Goal: Transaction & Acquisition: Purchase product/service

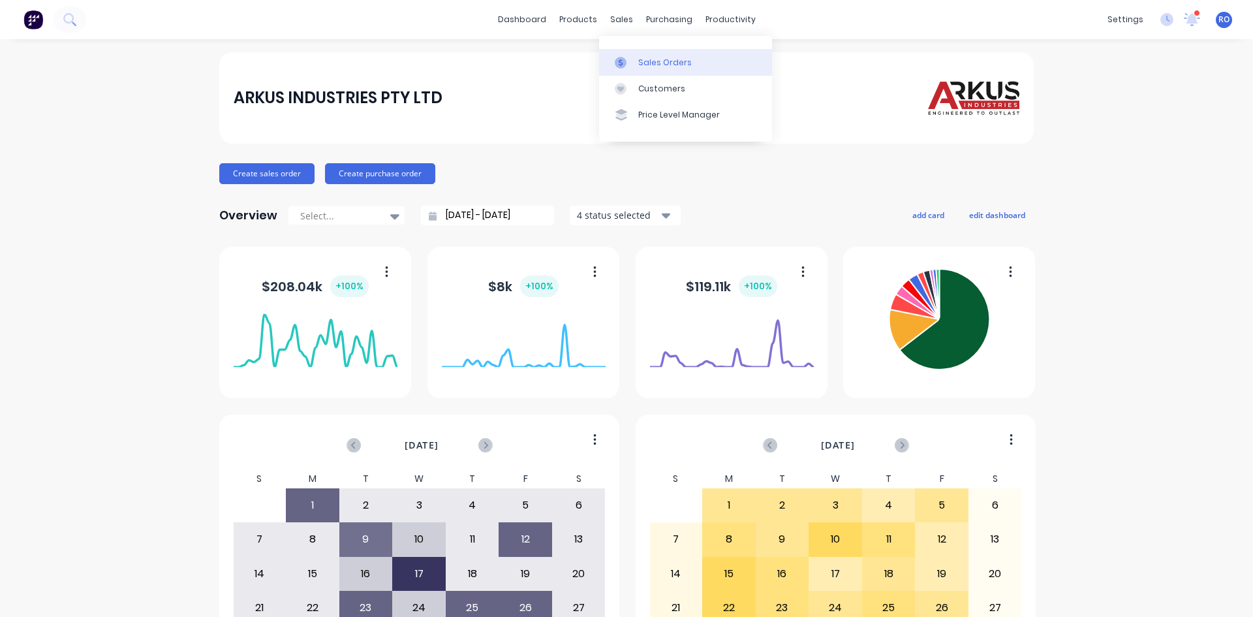
click at [650, 66] on div "Sales Orders" at bounding box center [665, 63] width 54 height 12
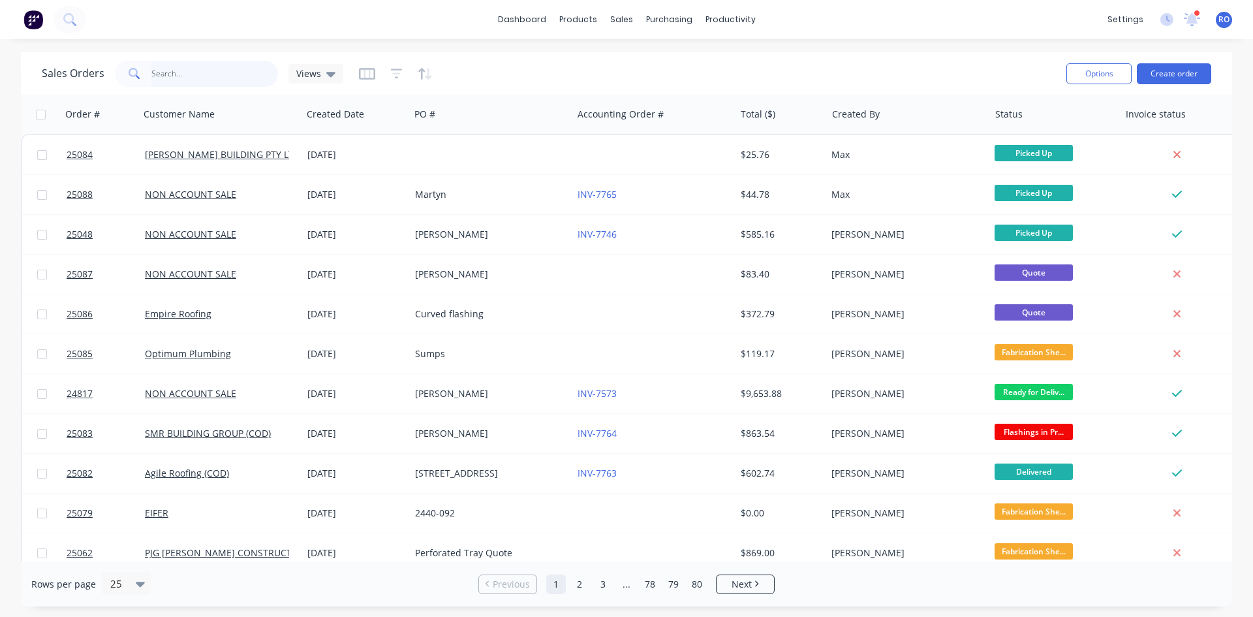
click at [184, 71] on input "text" at bounding box center [214, 74] width 127 height 26
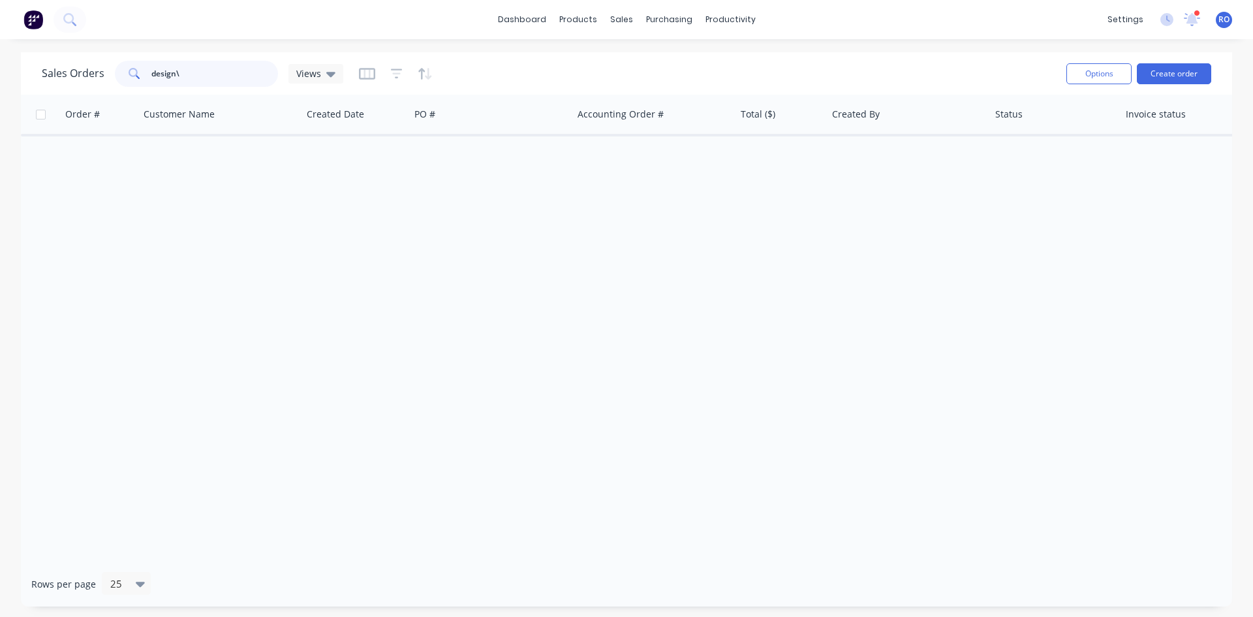
click at [219, 75] on input "design\" at bounding box center [214, 74] width 127 height 26
type input "design"
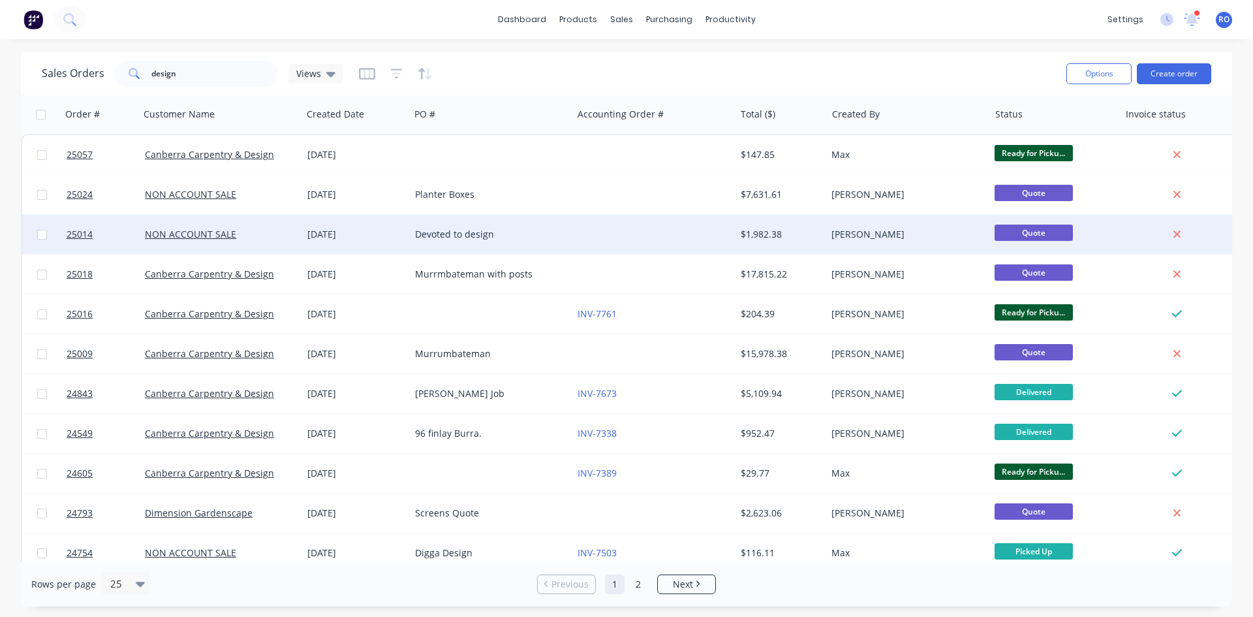
click at [741, 240] on div "$1,982.38" at bounding box center [779, 234] width 76 height 13
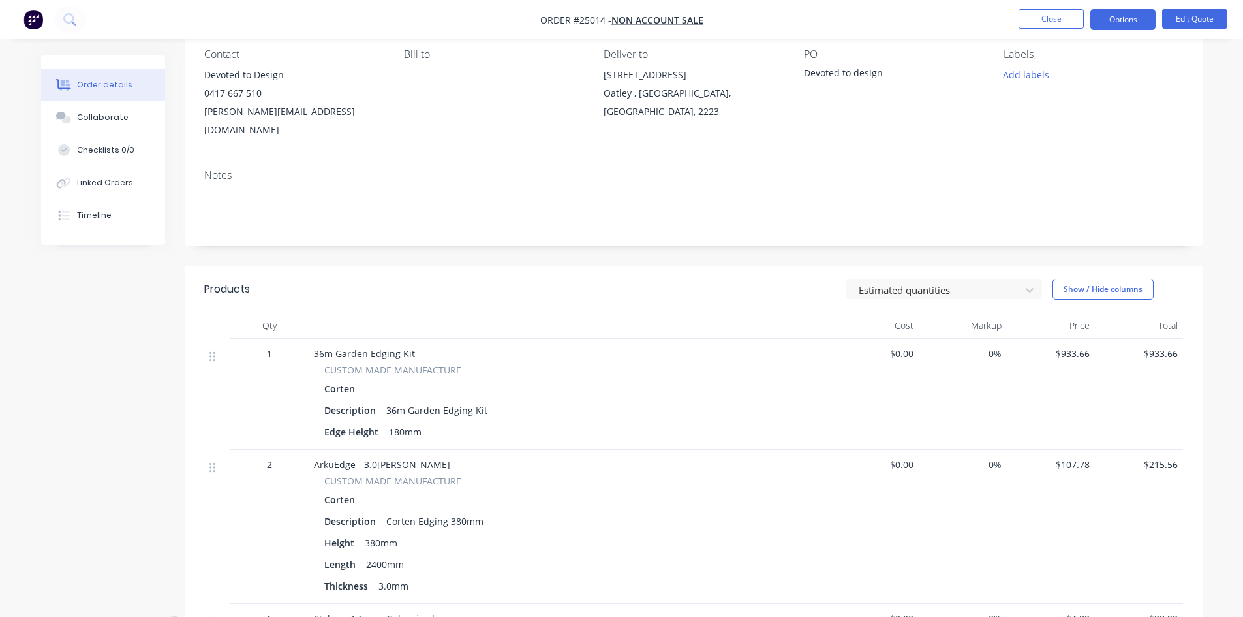
scroll to position [131, 0]
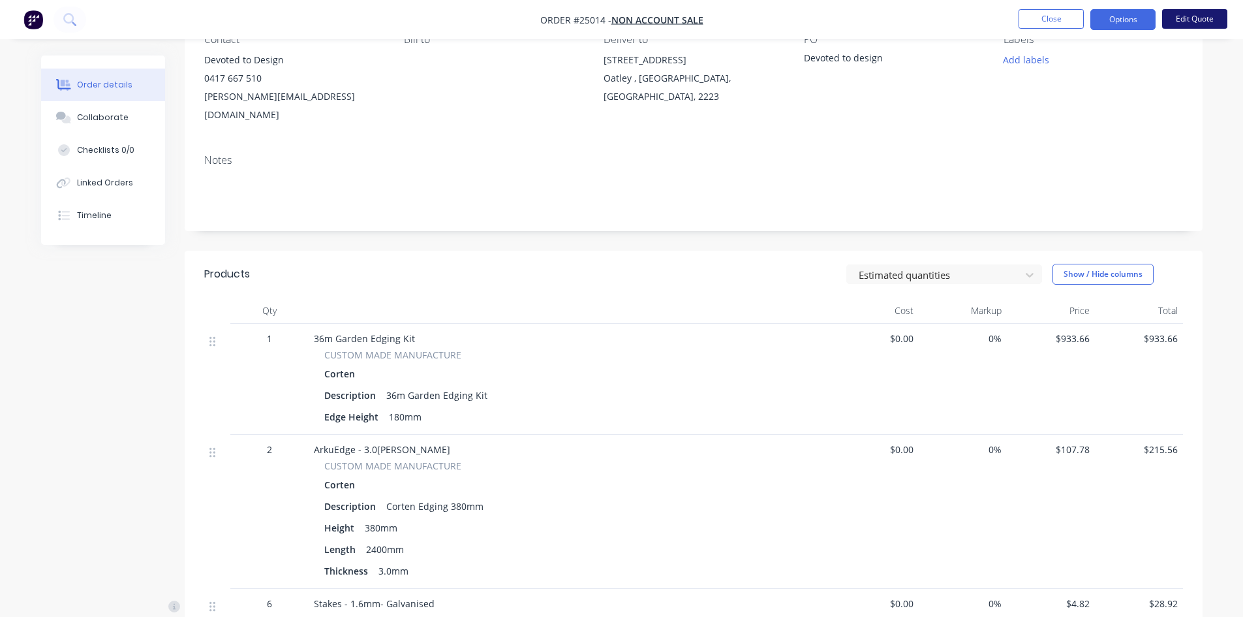
click at [1189, 15] on button "Edit Quote" at bounding box center [1195, 19] width 65 height 20
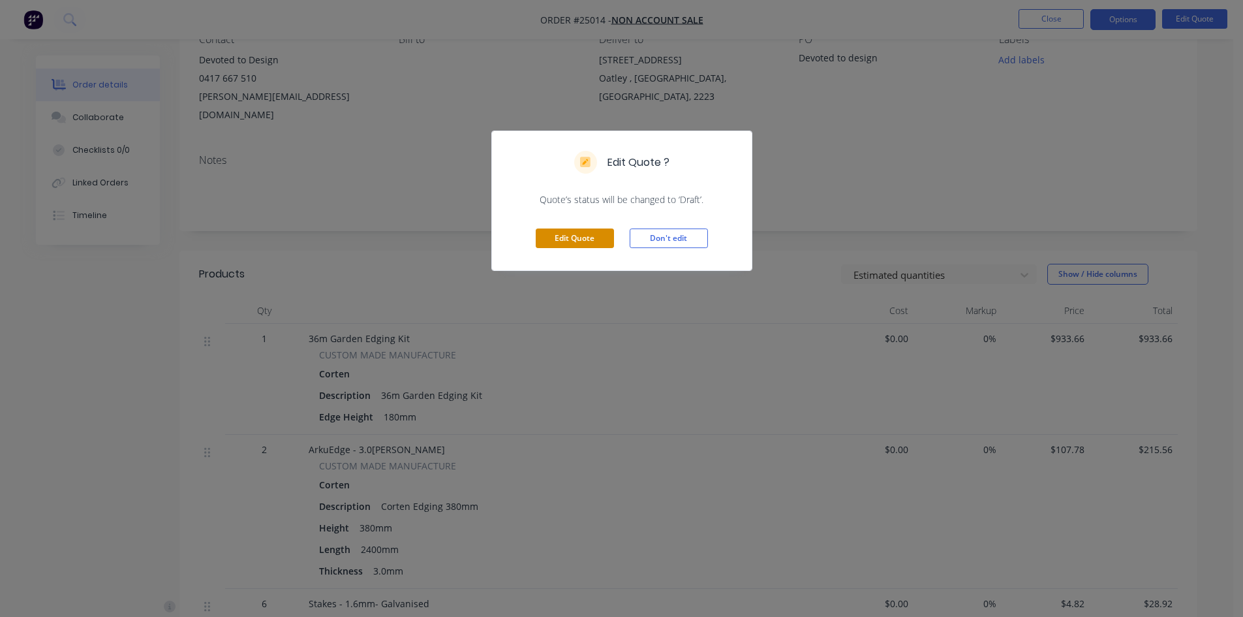
click at [572, 233] on button "Edit Quote" at bounding box center [575, 238] width 78 height 20
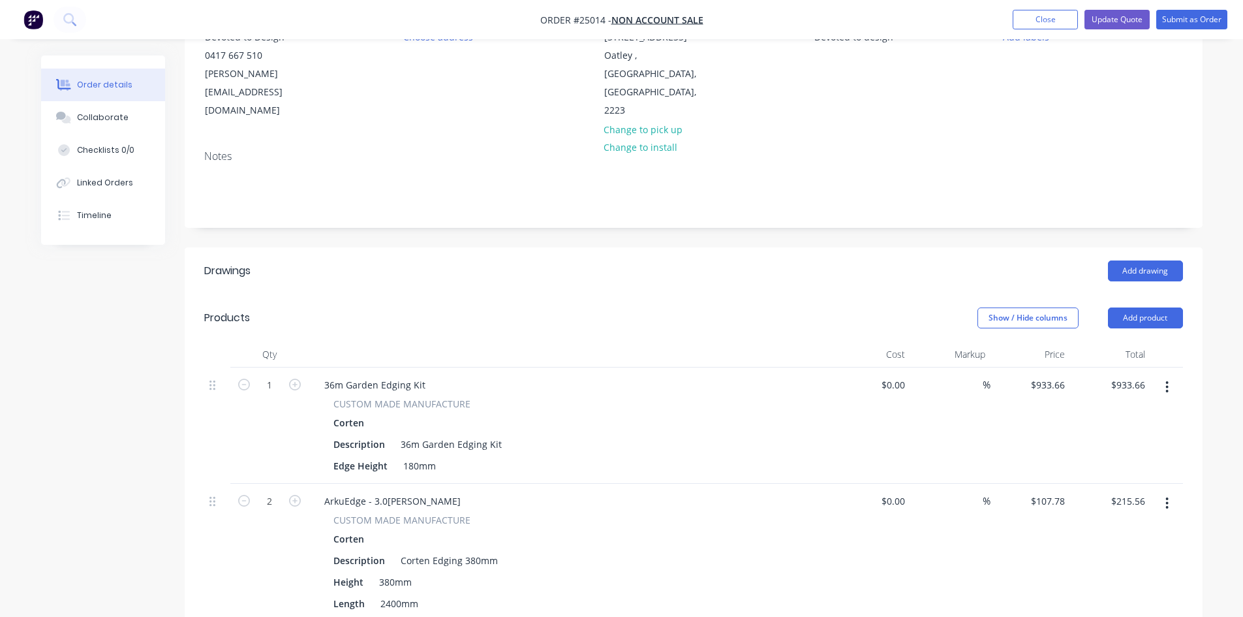
scroll to position [196, 0]
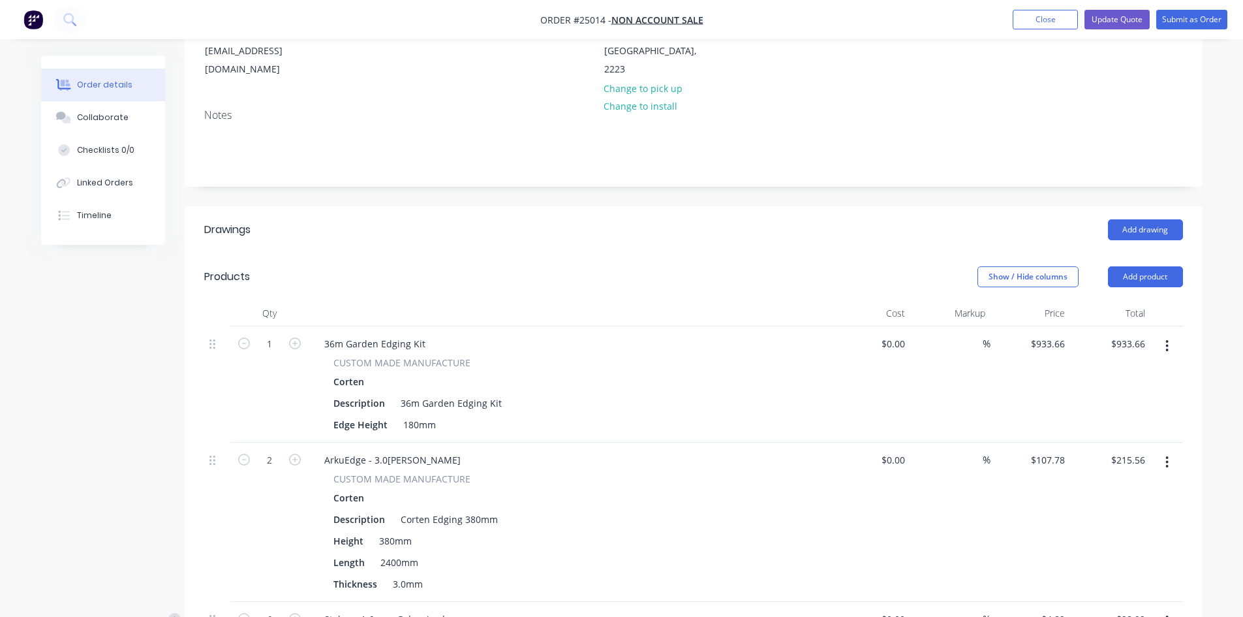
click at [1167, 340] on icon "button" at bounding box center [1167, 346] width 3 height 12
click at [1116, 371] on div "Edit" at bounding box center [1121, 380] width 101 height 19
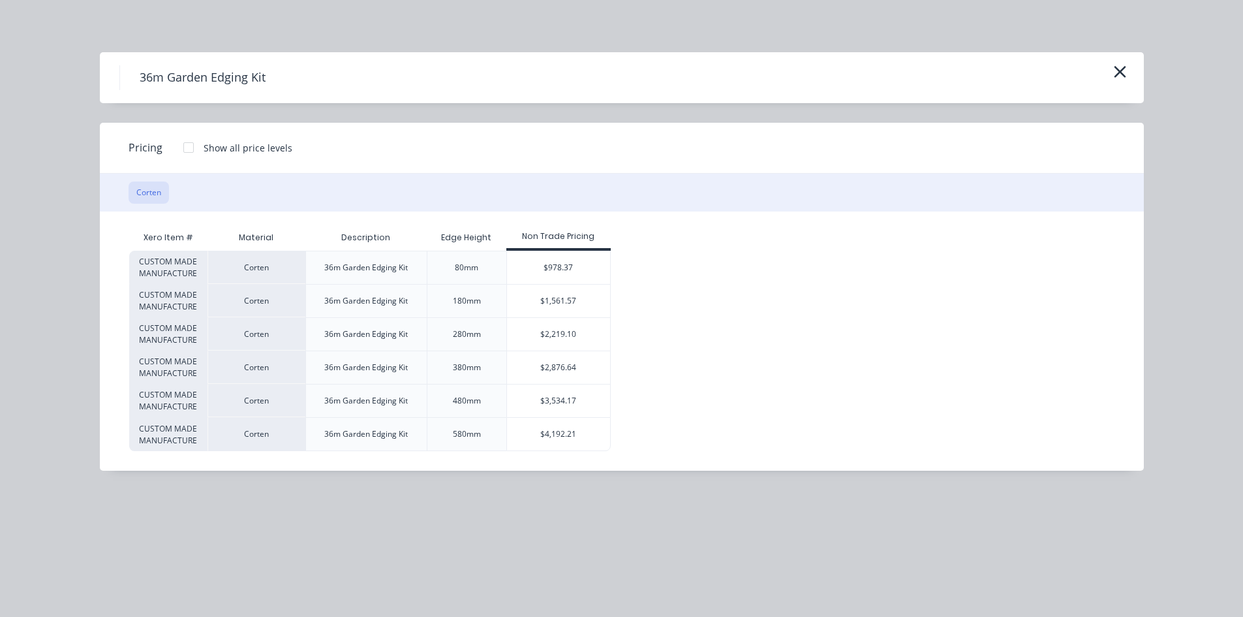
click at [186, 152] on div at bounding box center [189, 147] width 26 height 26
click at [189, 143] on div at bounding box center [189, 147] width 26 height 26
click at [1123, 76] on icon "button" at bounding box center [1121, 72] width 14 height 18
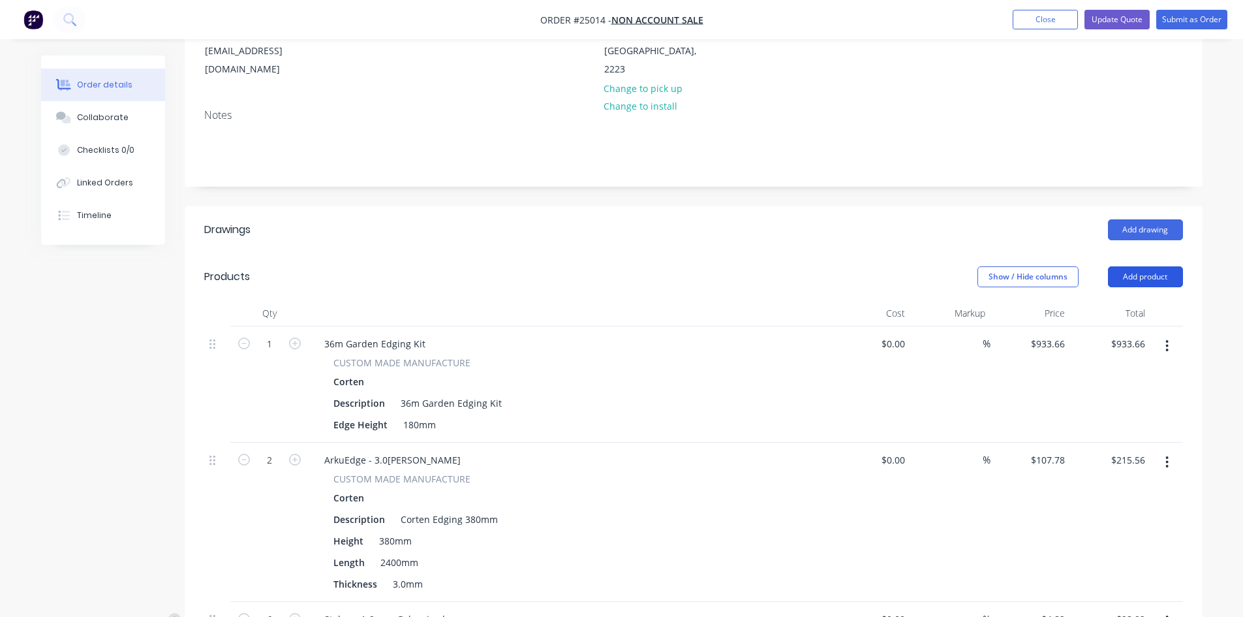
click at [1160, 266] on button "Add product" at bounding box center [1145, 276] width 75 height 21
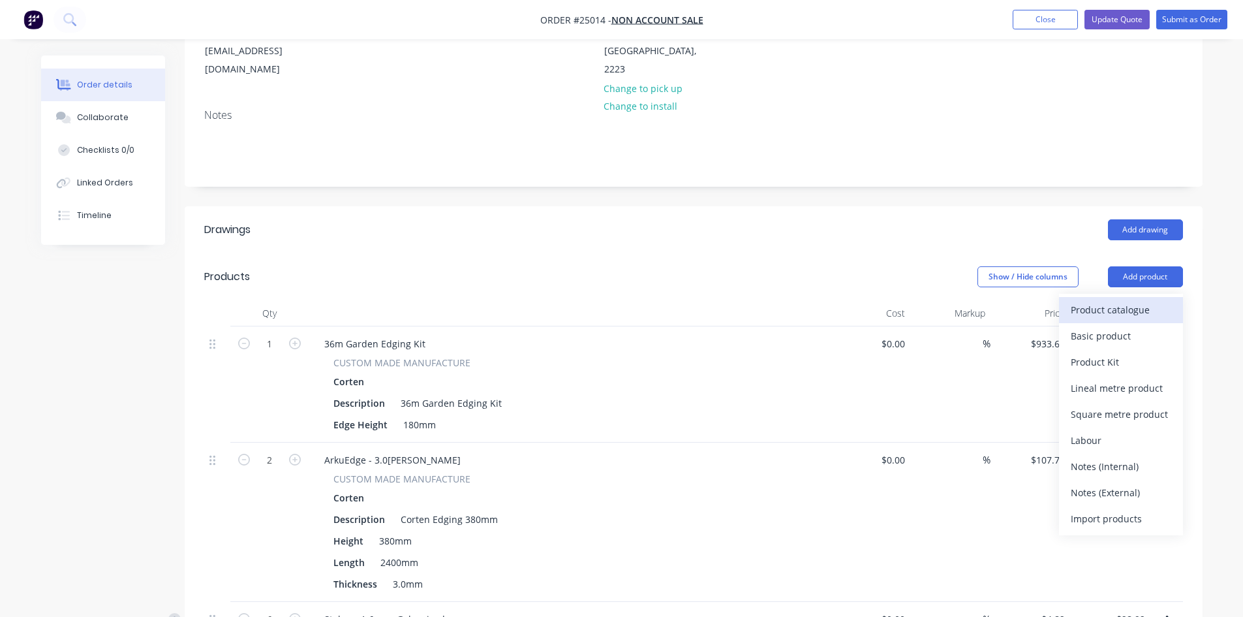
click at [1134, 300] on div "Product catalogue" at bounding box center [1121, 309] width 101 height 19
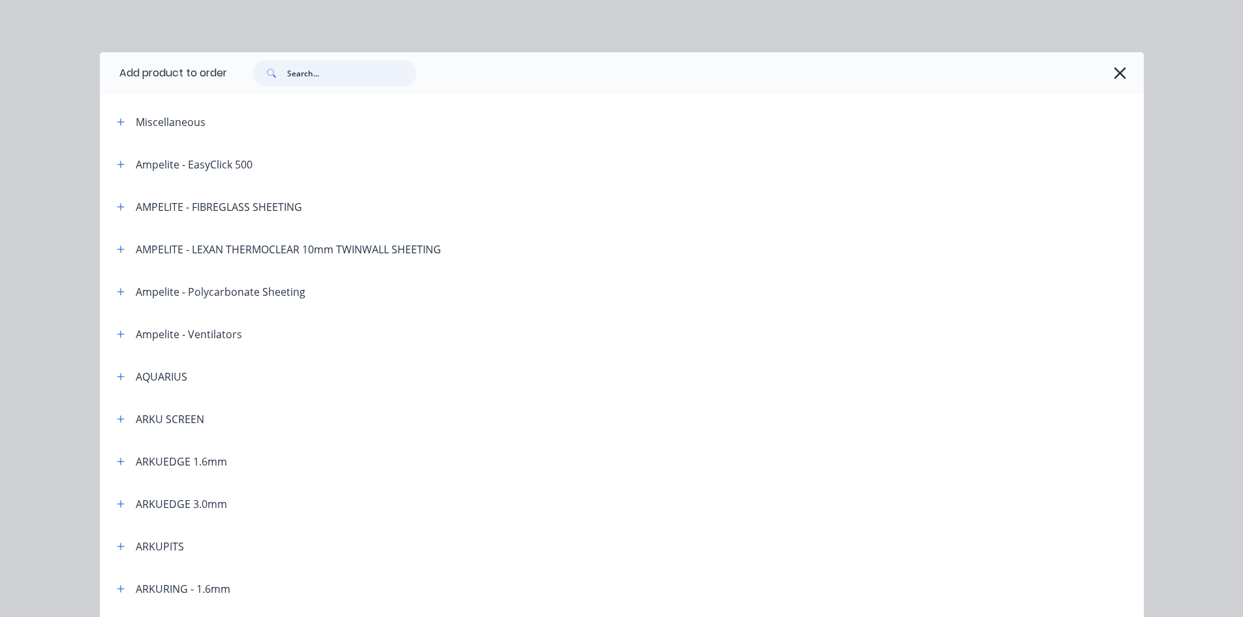
click at [302, 67] on input "text" at bounding box center [351, 73] width 129 height 26
type input "24m"
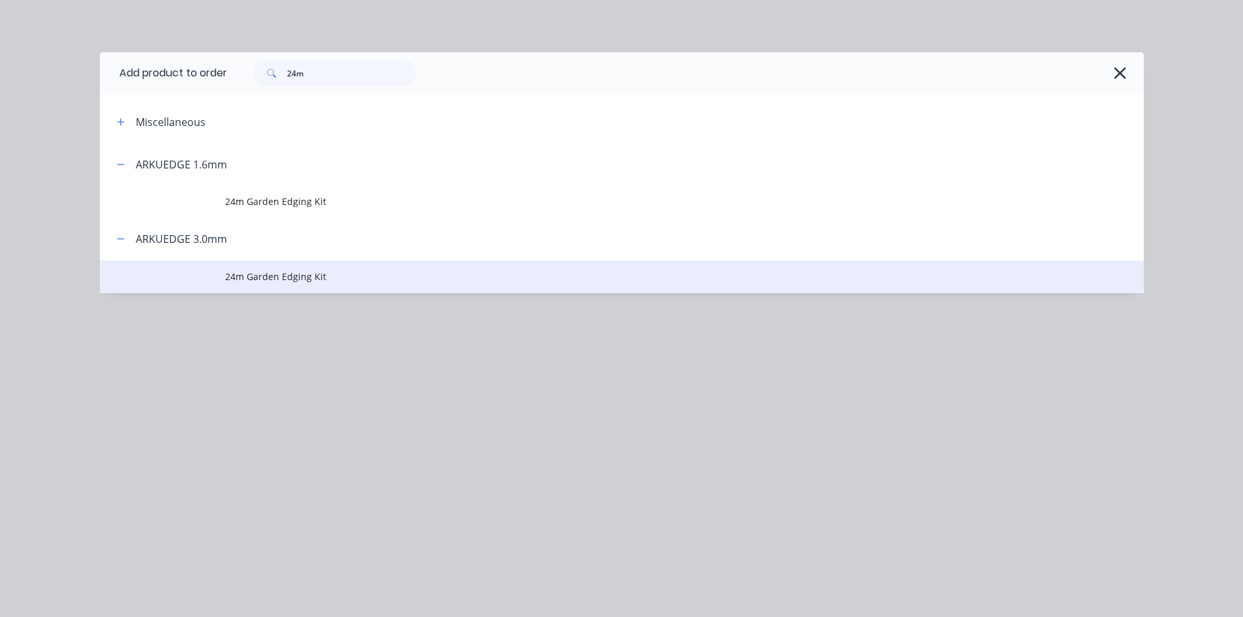
click at [257, 276] on span "24m Garden Edging Kit" at bounding box center [592, 277] width 735 height 14
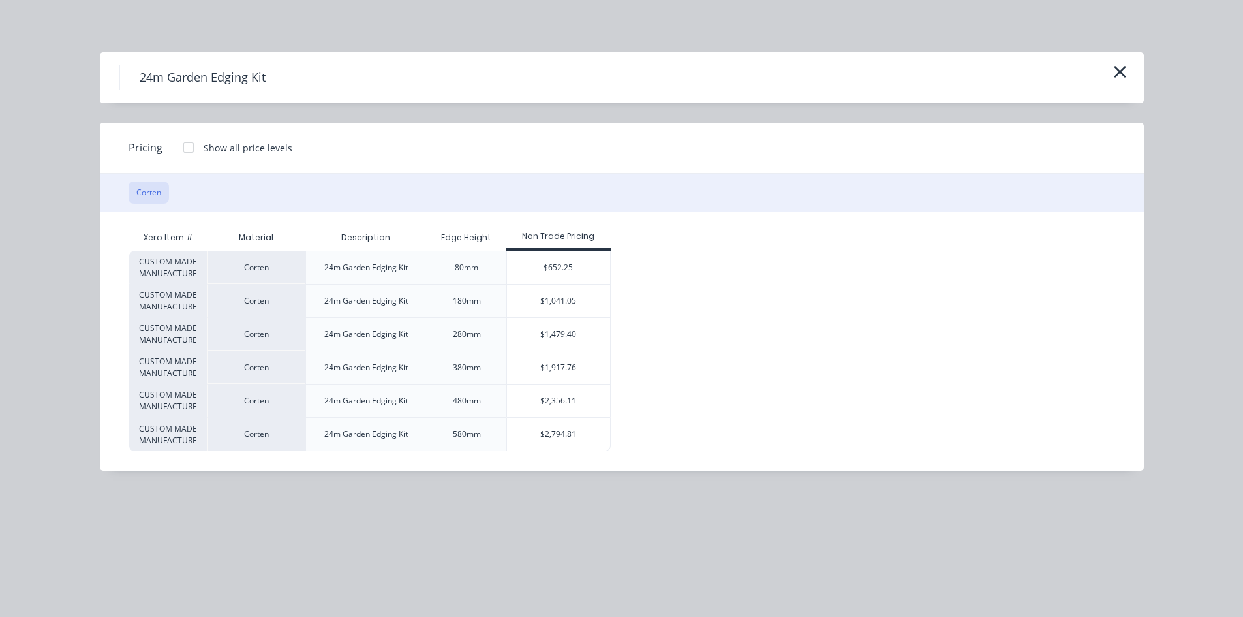
click at [185, 150] on div at bounding box center [189, 147] width 26 height 26
click at [638, 308] on div "$744.35" at bounding box center [655, 301] width 87 height 33
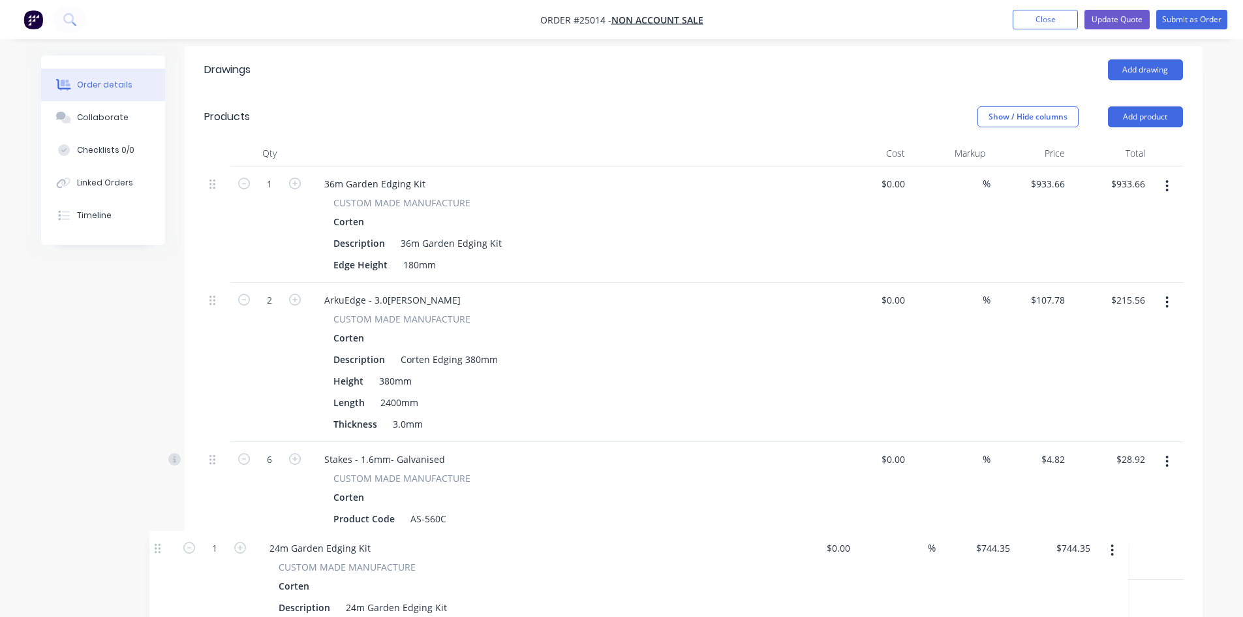
scroll to position [416, 0]
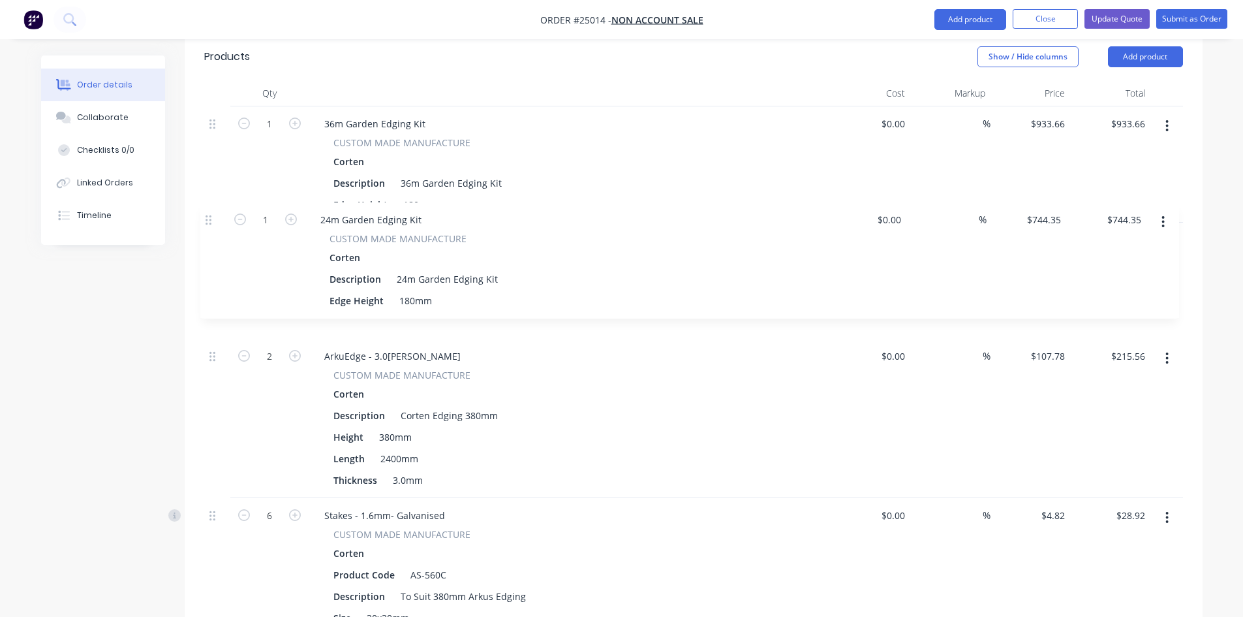
drag, startPoint x: 211, startPoint y: 240, endPoint x: 208, endPoint y: 215, distance: 25.1
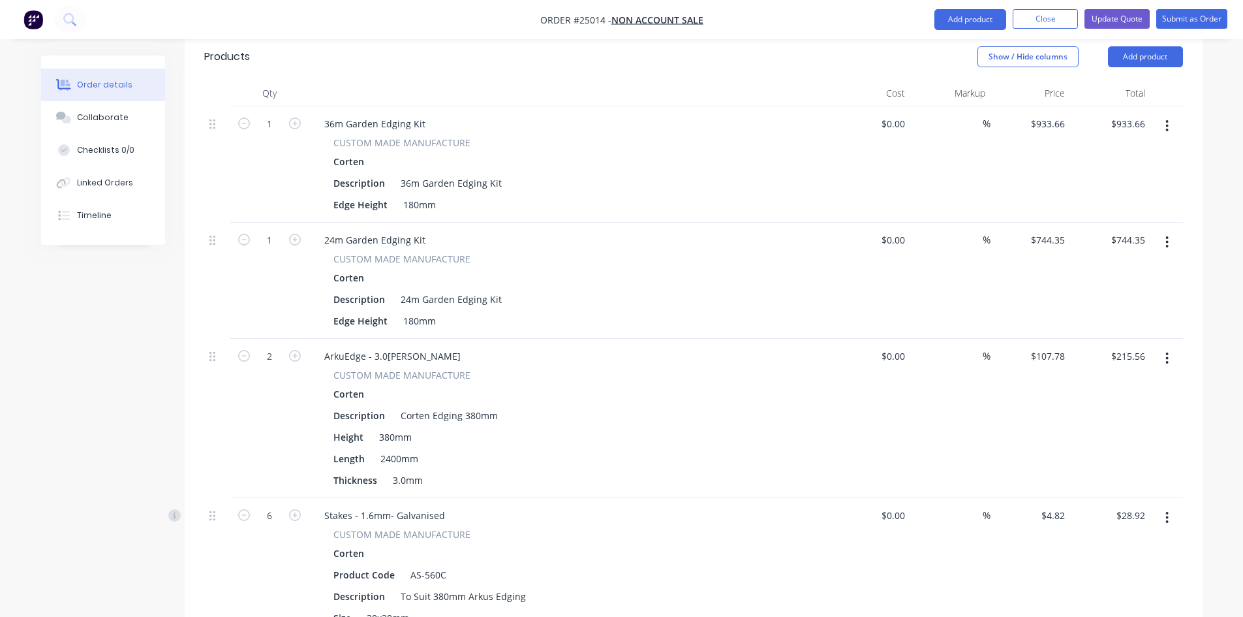
click at [1166, 119] on icon "button" at bounding box center [1167, 126] width 3 height 14
click at [1100, 229] on div "Delete" at bounding box center [1121, 238] width 101 height 19
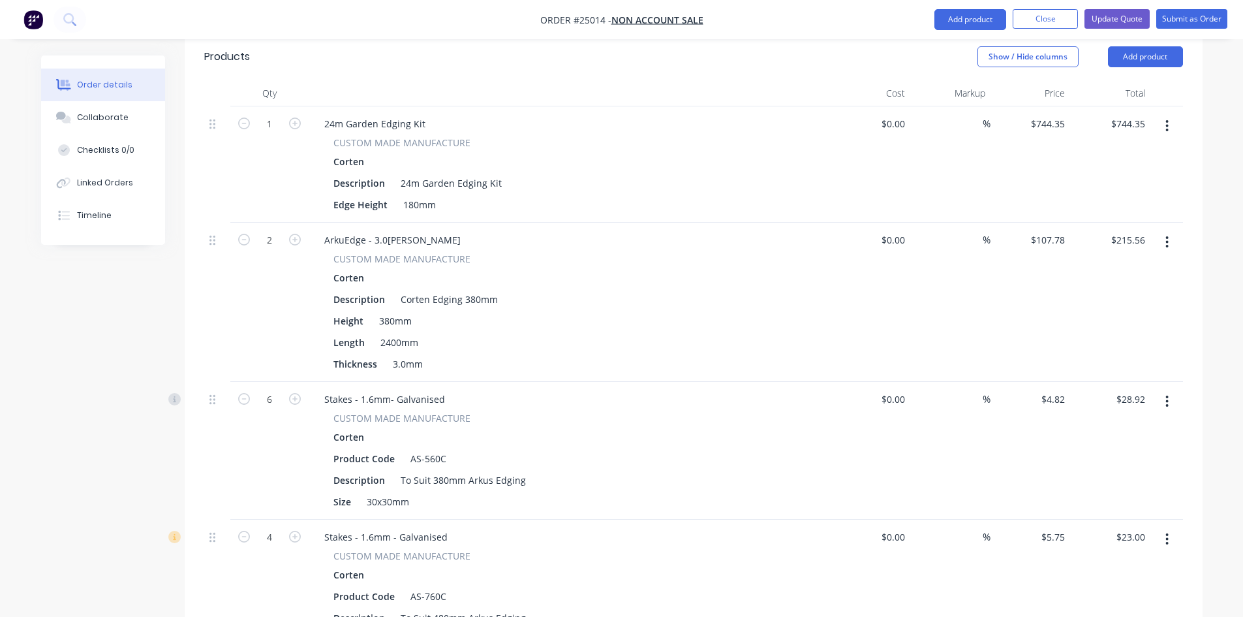
click at [1172, 230] on button "button" at bounding box center [1167, 241] width 31 height 23
click at [1119, 267] on div "Edit" at bounding box center [1121, 276] width 101 height 19
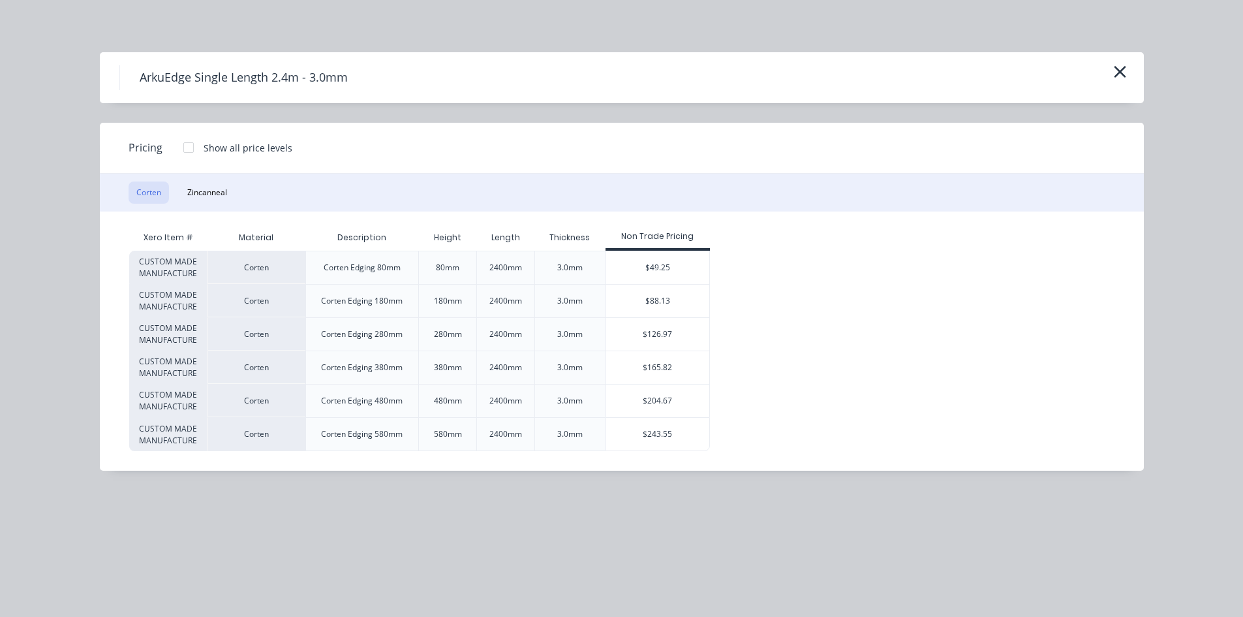
click at [192, 145] on div at bounding box center [189, 147] width 26 height 26
click at [1101, 74] on div "ArkuEdge Single Length 2.4m - 3.0mm" at bounding box center [621, 77] width 1005 height 25
click at [1122, 75] on icon "button" at bounding box center [1120, 72] width 12 height 12
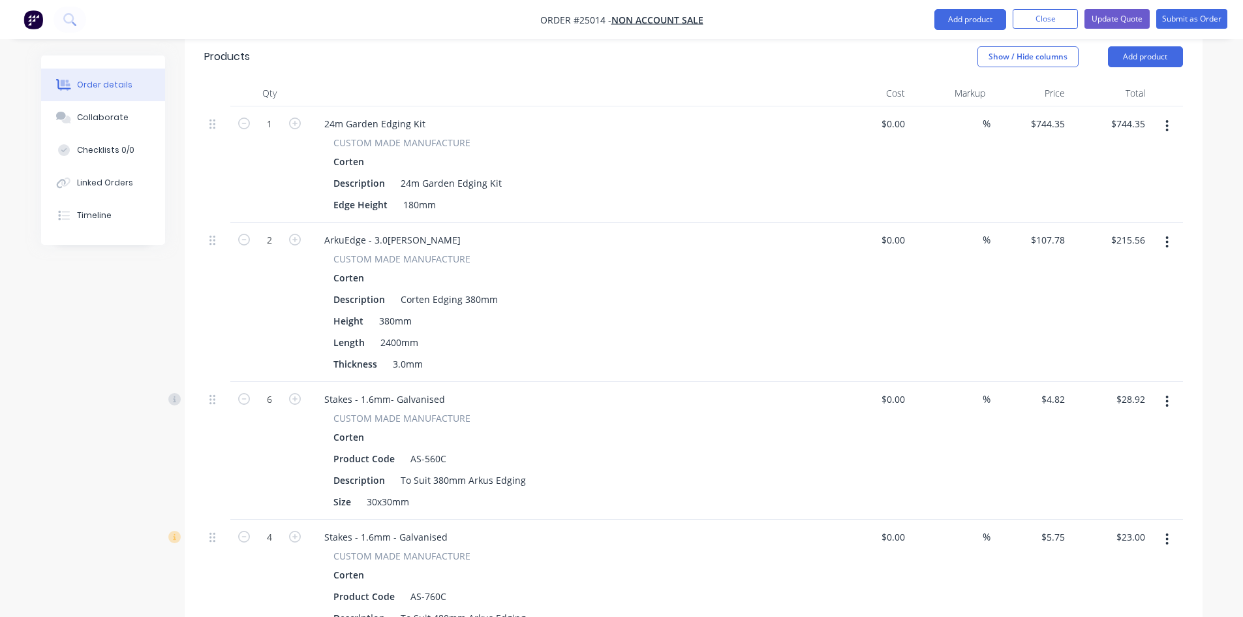
click at [1168, 236] on icon "button" at bounding box center [1167, 242] width 3 height 12
click at [1119, 267] on div "Edit" at bounding box center [1121, 276] width 101 height 19
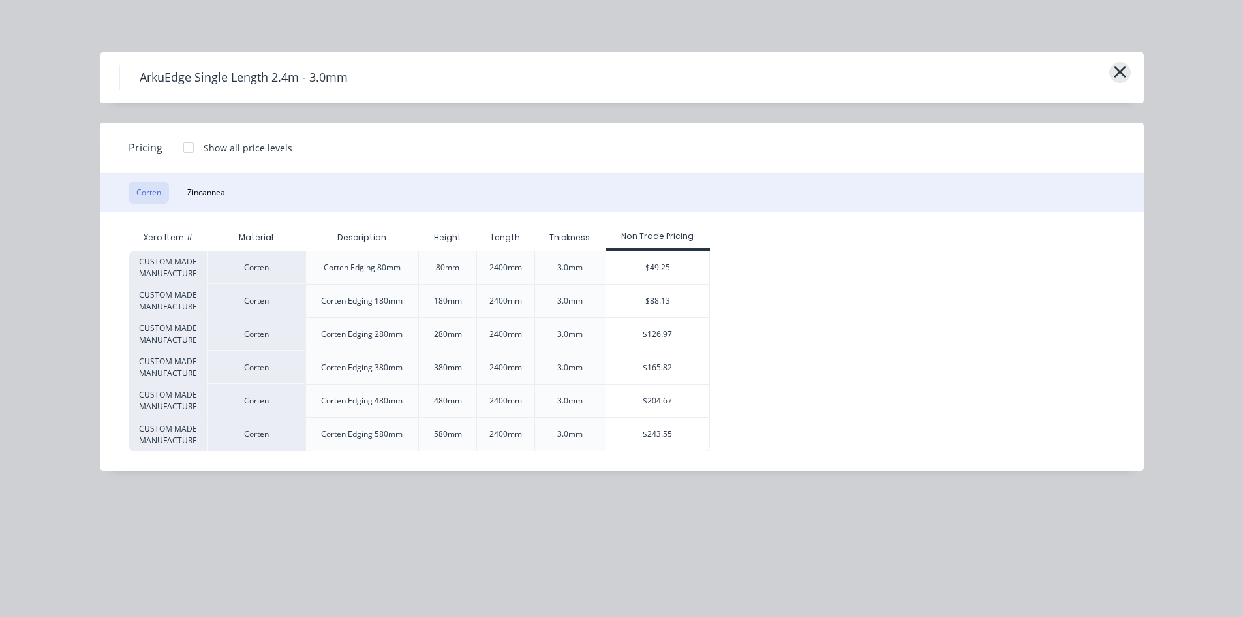
click at [1122, 68] on icon "button" at bounding box center [1121, 72] width 14 height 18
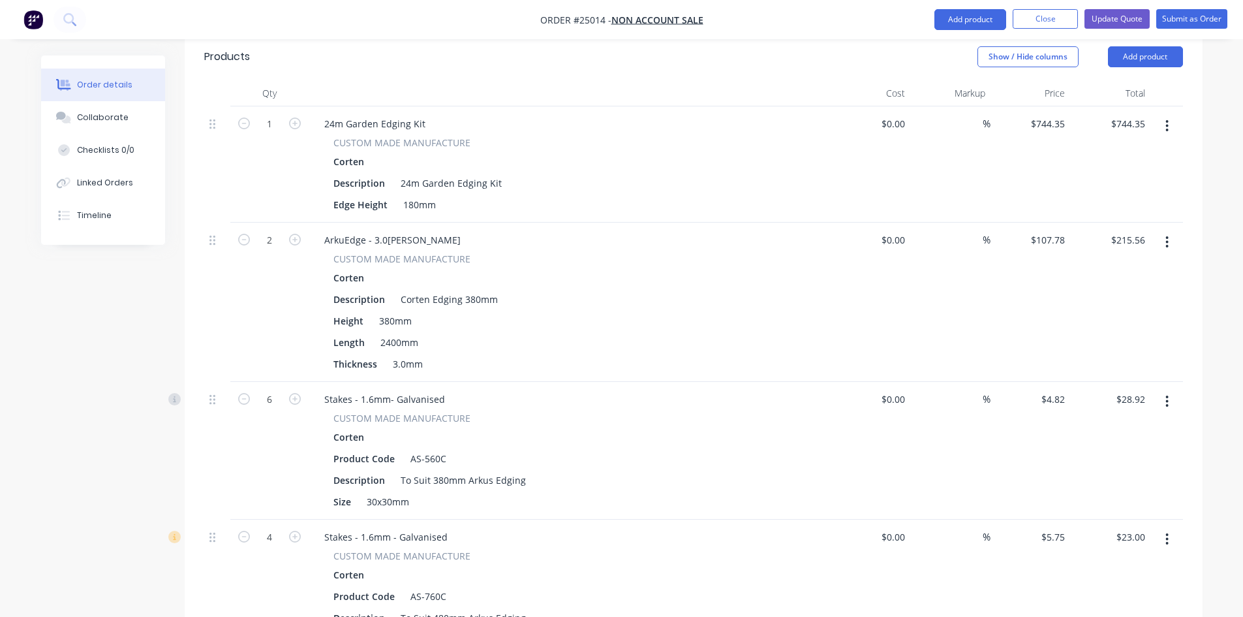
click at [1168, 235] on icon "button" at bounding box center [1167, 242] width 3 height 14
click at [1146, 267] on div "Edit" at bounding box center [1121, 276] width 101 height 19
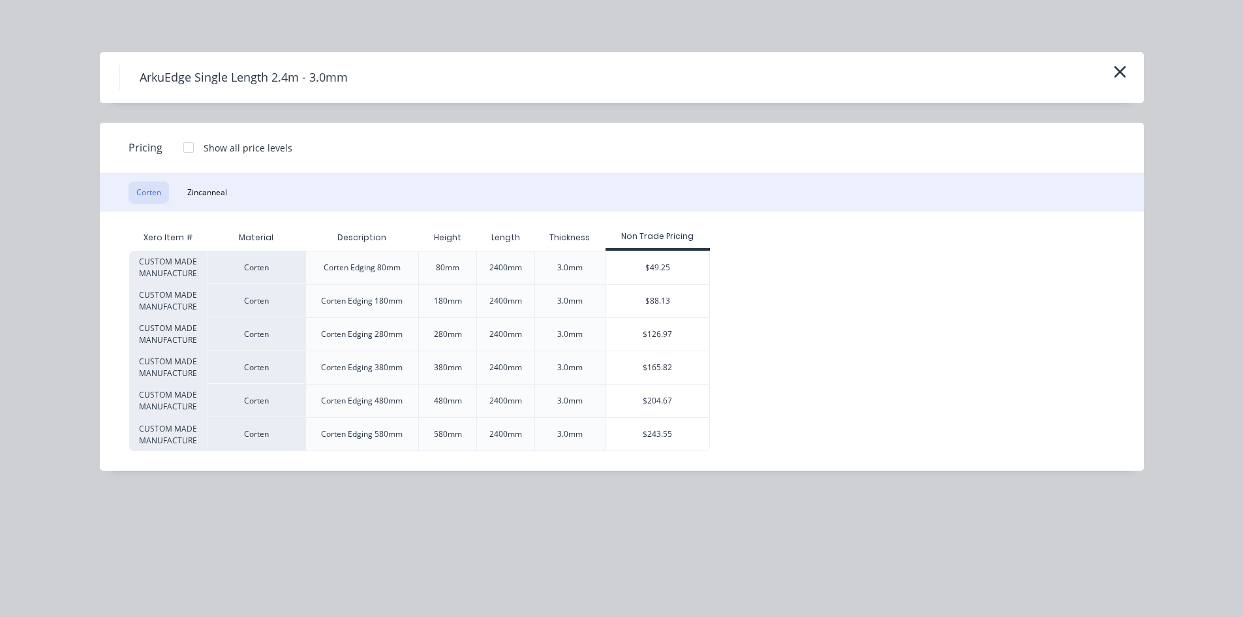
click at [191, 143] on div at bounding box center [189, 147] width 26 height 26
click at [740, 327] on div "$90.79" at bounding box center [754, 334] width 87 height 33
type input "$90.79"
type input "$181.58"
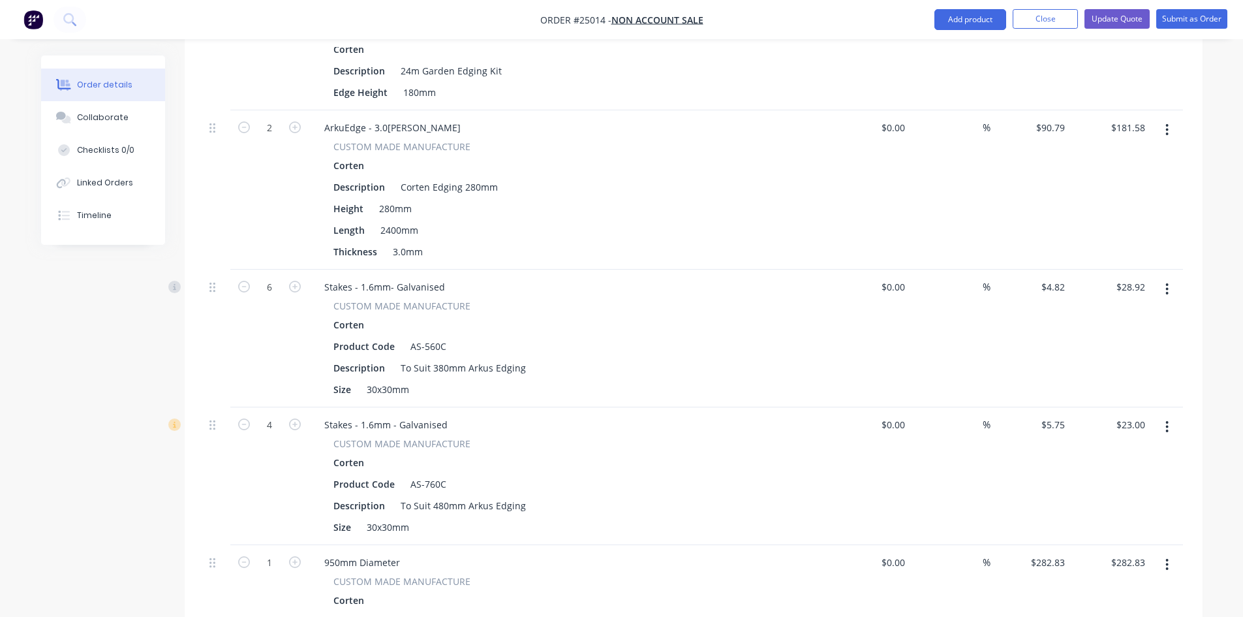
scroll to position [546, 0]
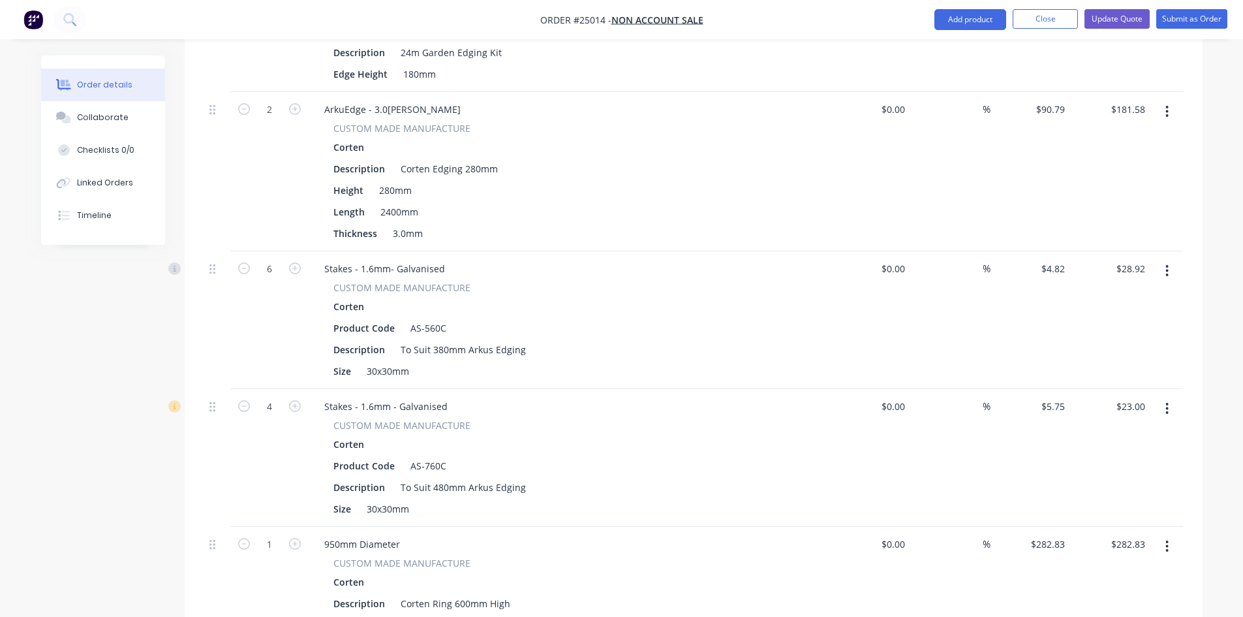
click at [1165, 259] on button "button" at bounding box center [1167, 270] width 31 height 23
click at [1117, 296] on div "Edit" at bounding box center [1121, 305] width 101 height 19
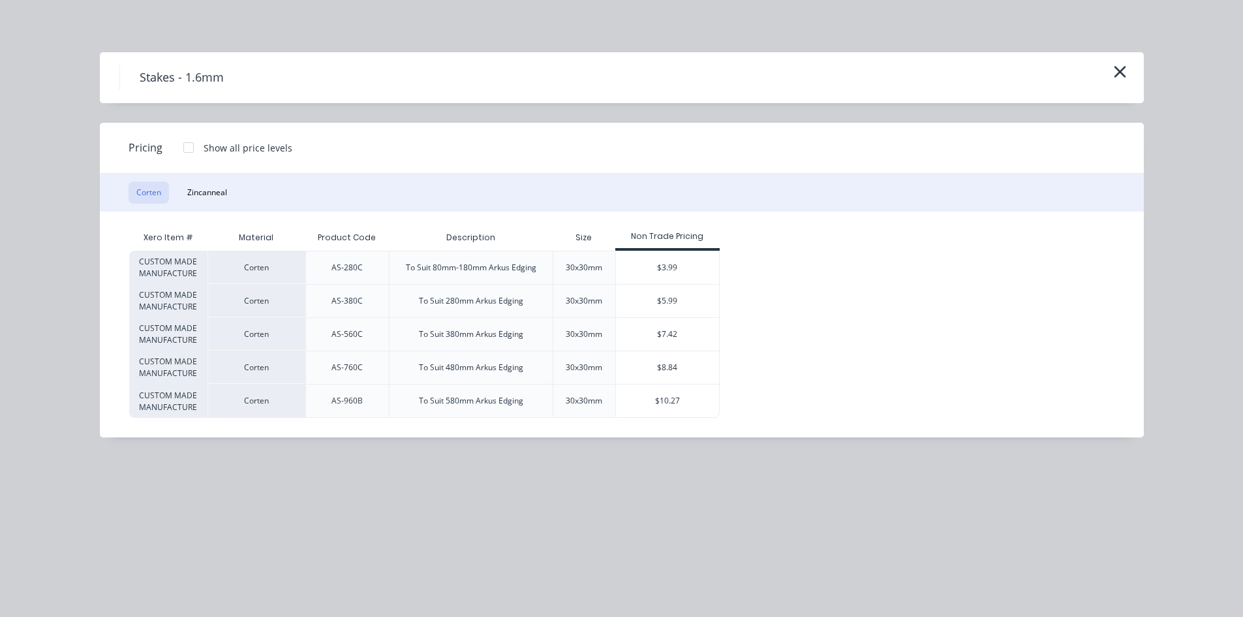
click at [189, 147] on div at bounding box center [189, 147] width 26 height 26
click at [795, 299] on div "$3.89" at bounding box center [764, 301] width 87 height 33
type input "$3.89"
type input "$23.34"
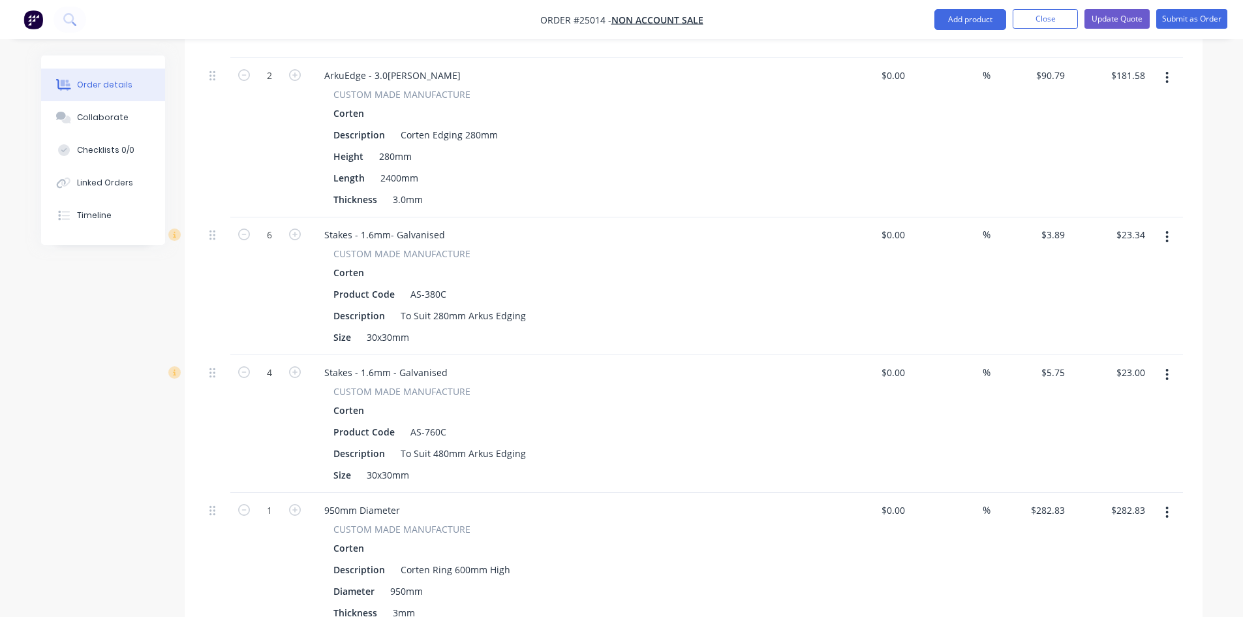
scroll to position [612, 0]
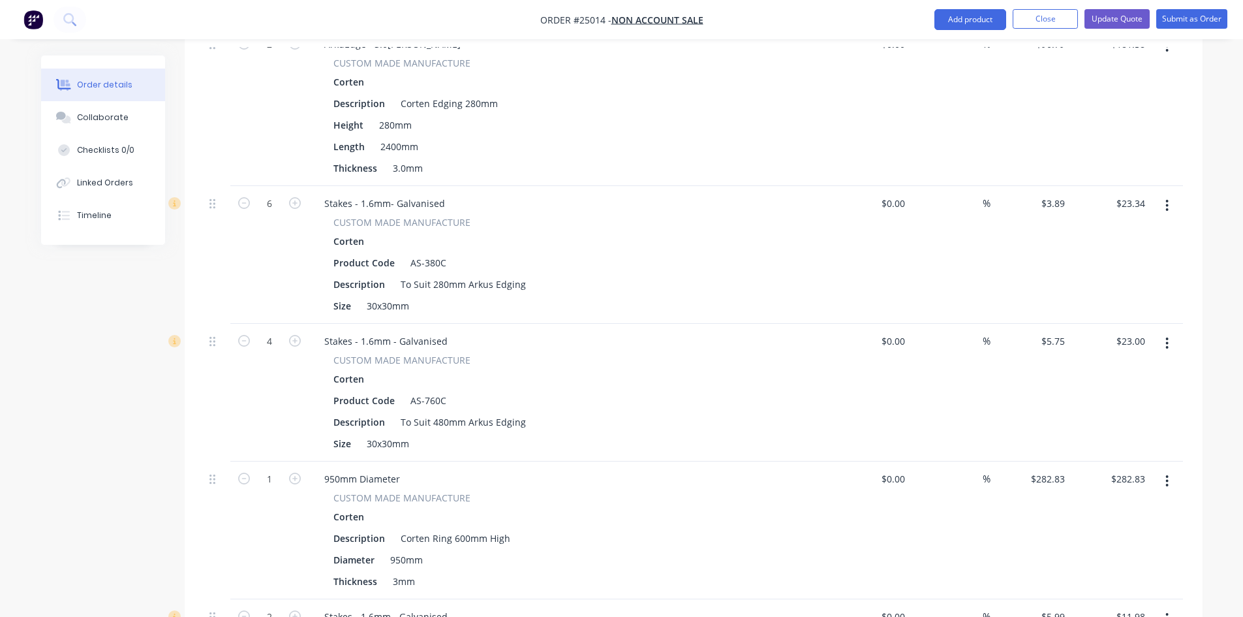
click at [1169, 336] on icon "button" at bounding box center [1167, 343] width 3 height 14
click at [1108, 446] on div "Delete" at bounding box center [1121, 455] width 101 height 19
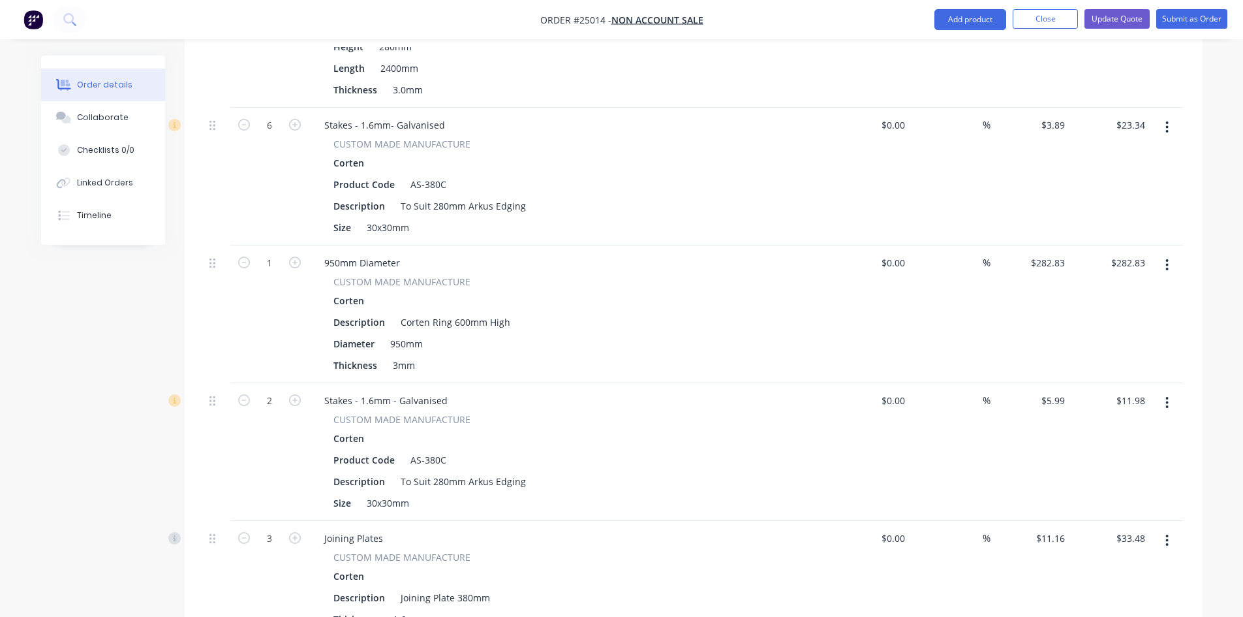
scroll to position [677, 0]
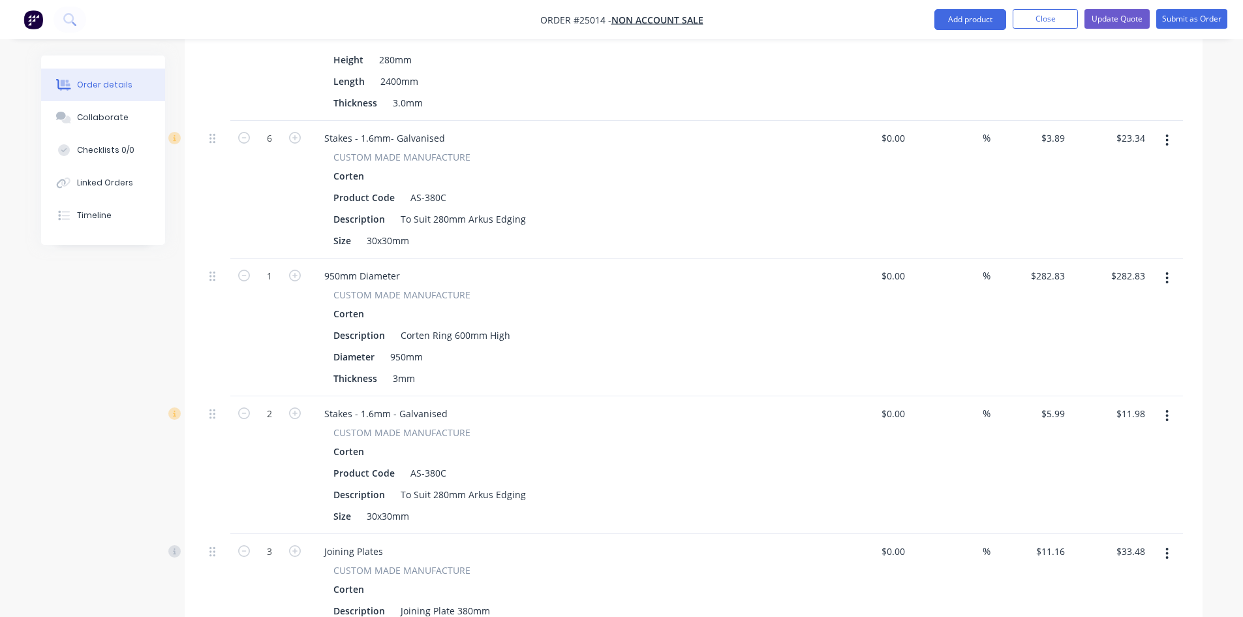
click at [1172, 266] on button "button" at bounding box center [1167, 277] width 31 height 23
click at [1132, 303] on div "Edit" at bounding box center [1121, 312] width 101 height 19
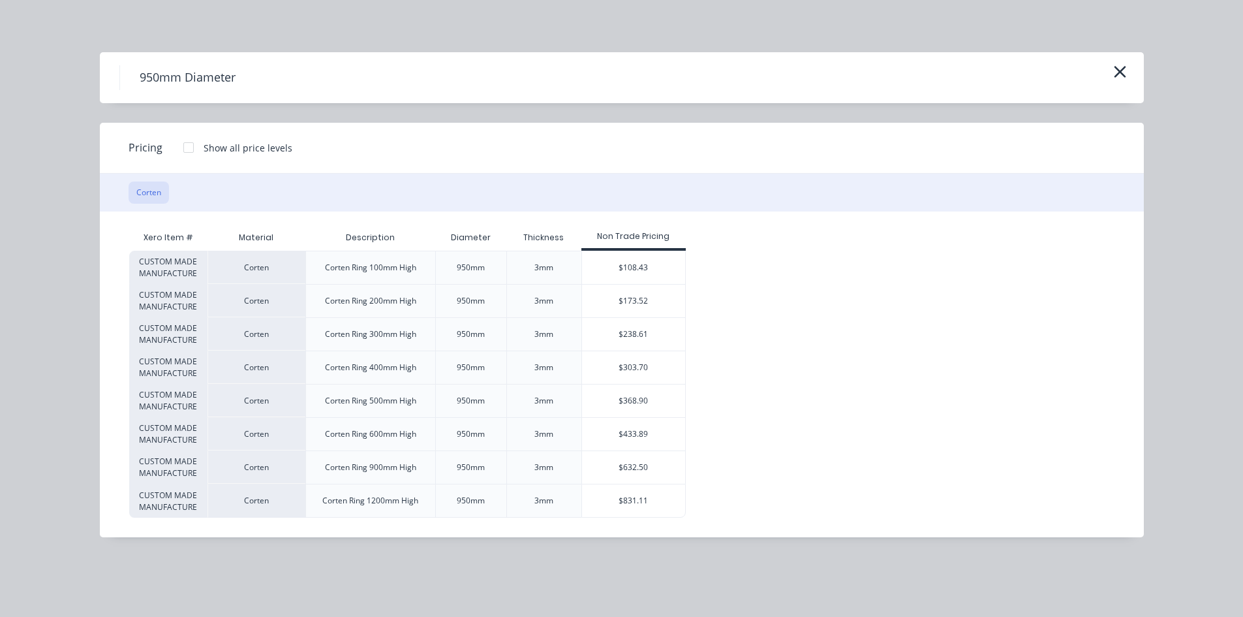
click at [185, 148] on div at bounding box center [189, 147] width 26 height 26
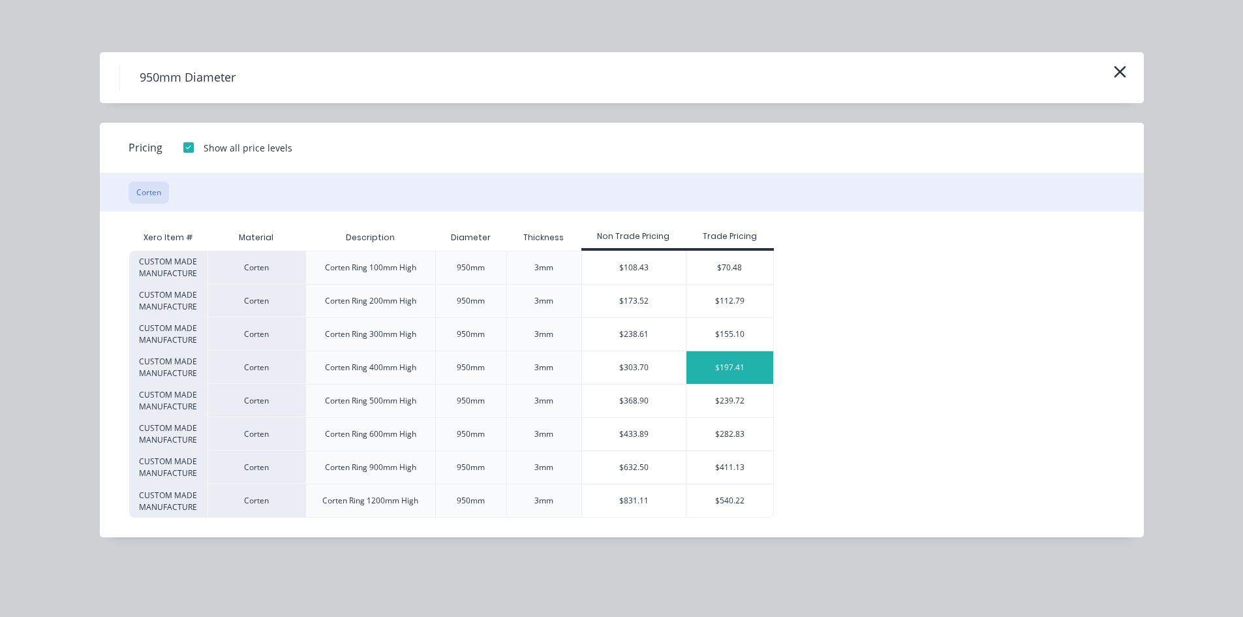
click at [721, 369] on div "$197.41" at bounding box center [730, 367] width 87 height 33
type input "$197.41"
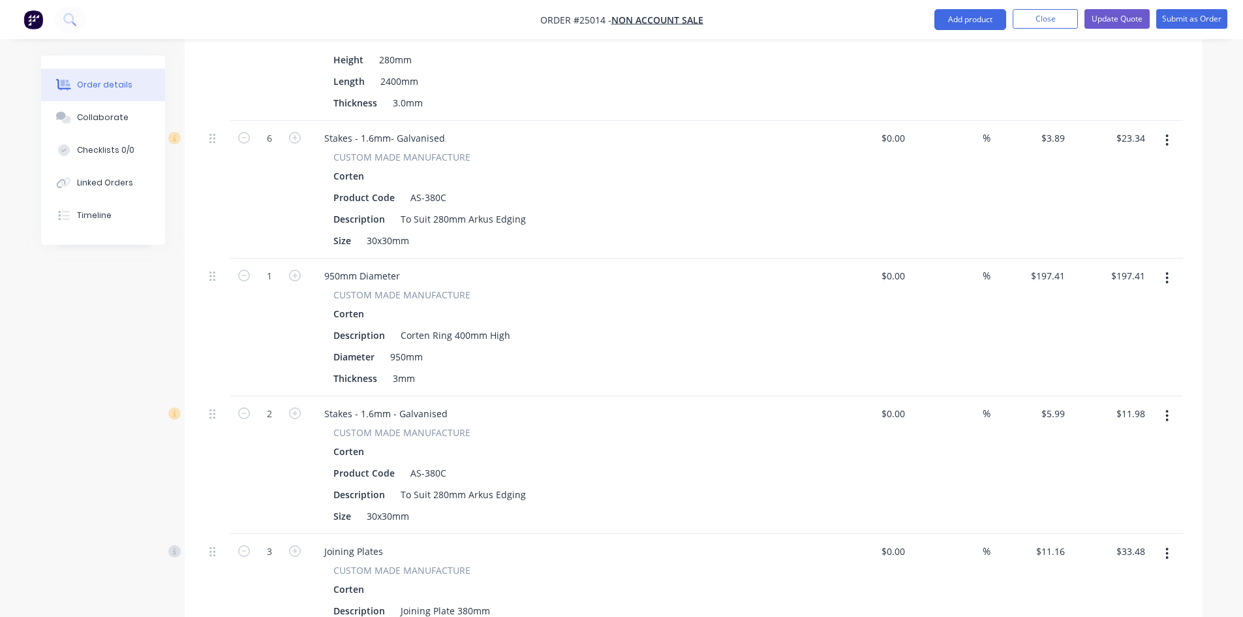
click at [1167, 410] on icon "button" at bounding box center [1167, 416] width 3 height 12
click at [1109, 519] on div "Delete" at bounding box center [1121, 528] width 101 height 19
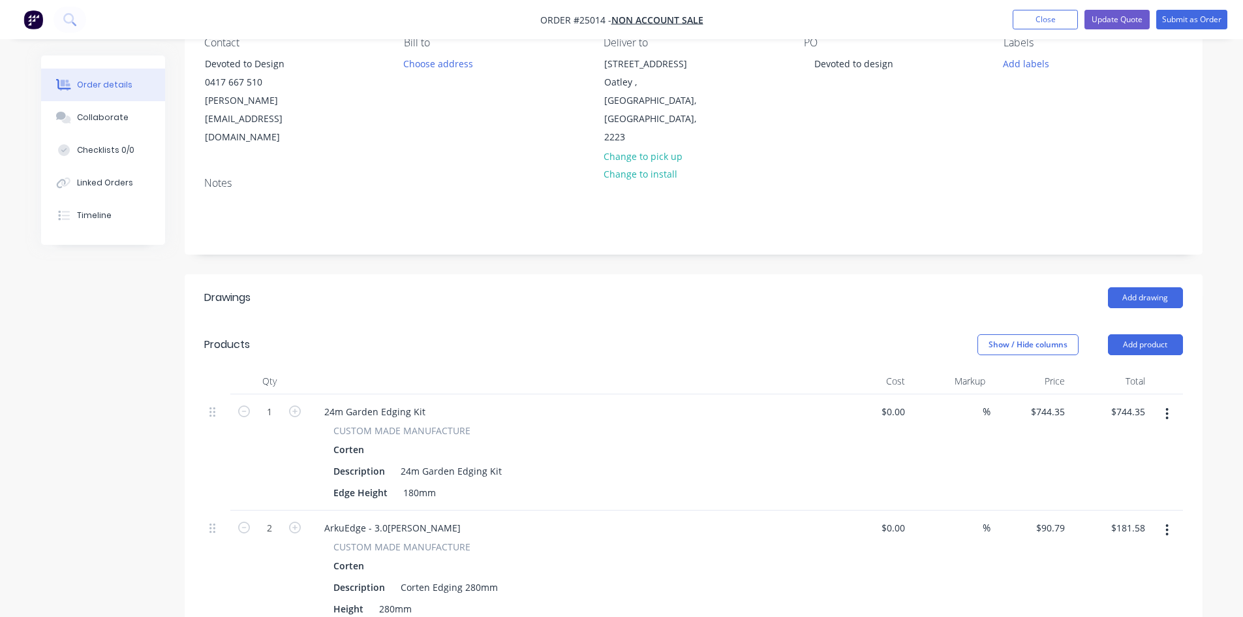
scroll to position [0, 0]
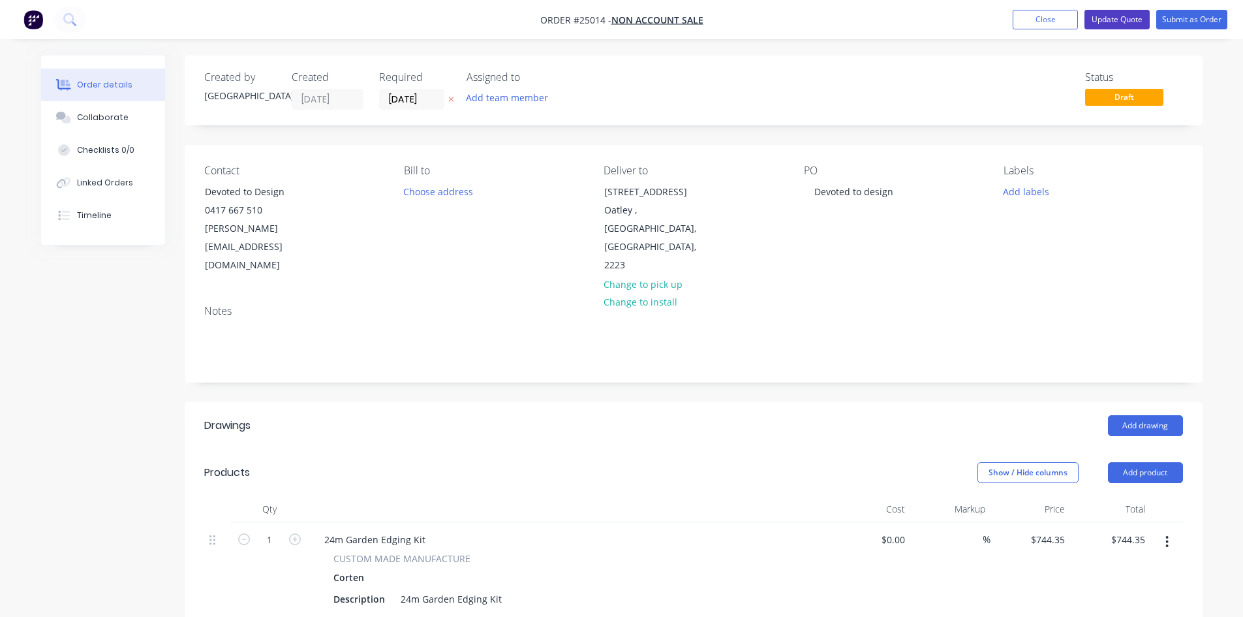
click at [1137, 19] on button "Update Quote" at bounding box center [1117, 20] width 65 height 20
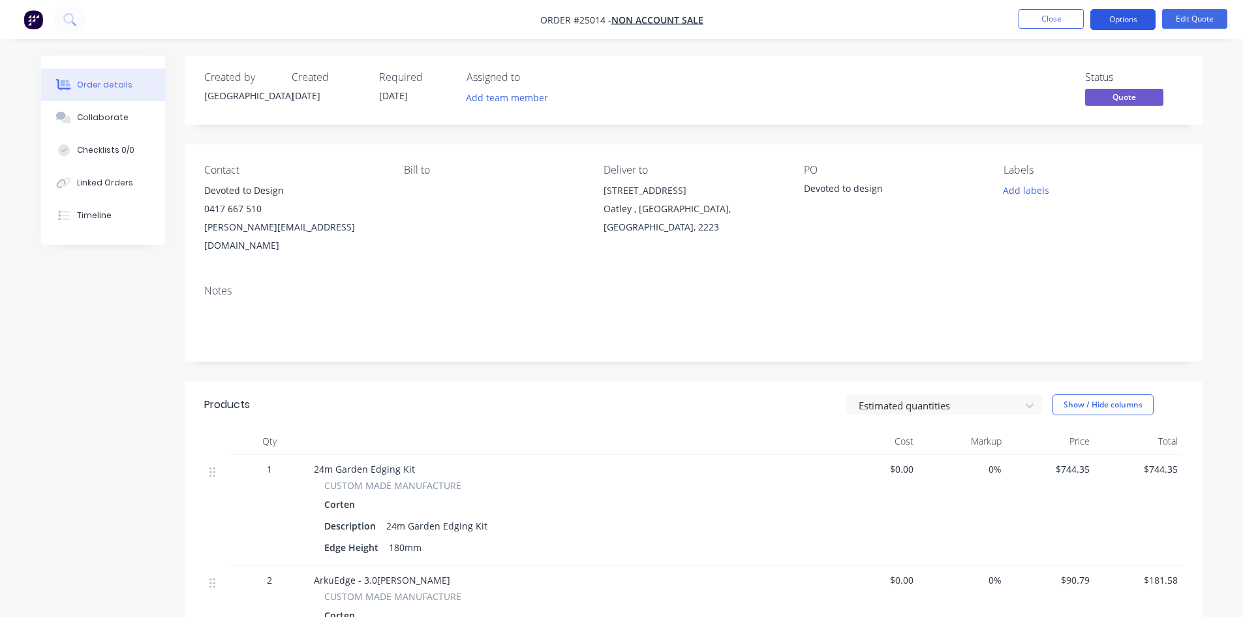
click at [1136, 19] on button "Options" at bounding box center [1123, 19] width 65 height 21
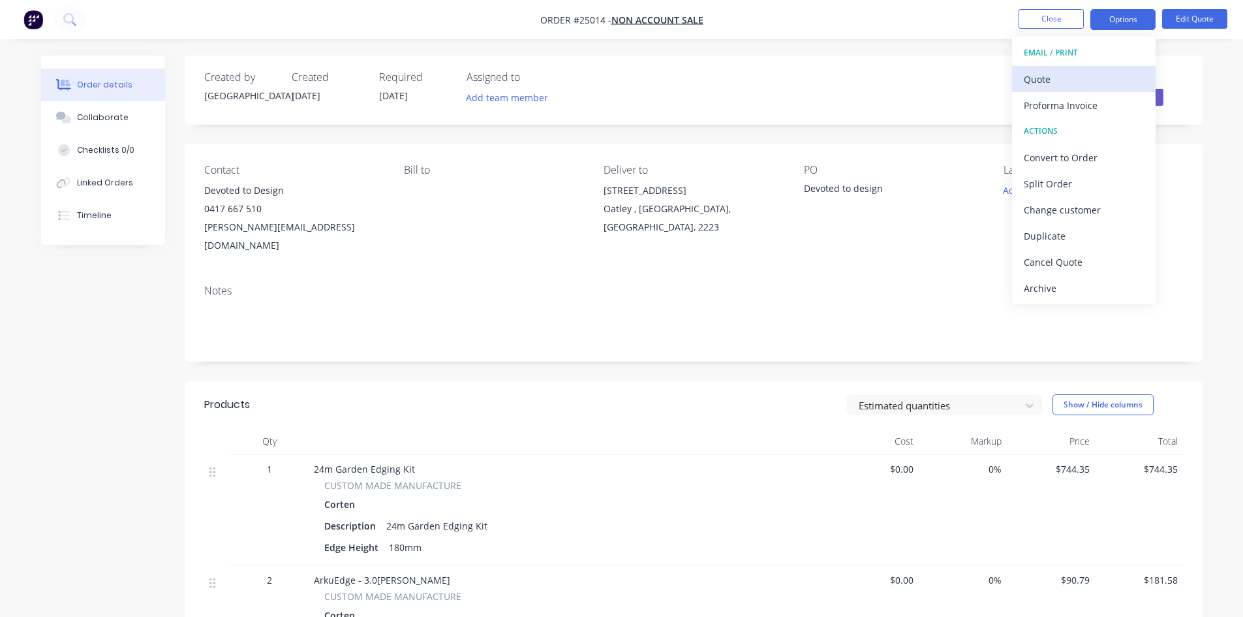
click at [1085, 78] on div "Quote" at bounding box center [1084, 79] width 120 height 19
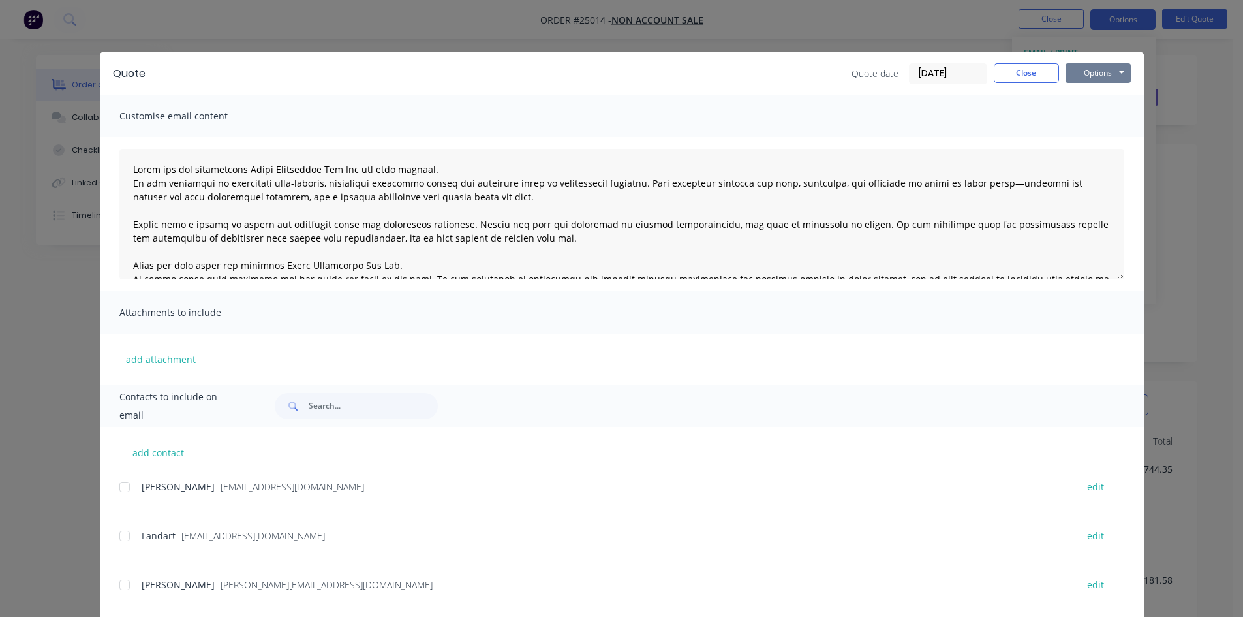
click at [1099, 65] on button "Options" at bounding box center [1098, 73] width 65 height 20
click at [1093, 139] on button "Email" at bounding box center [1108, 140] width 84 height 22
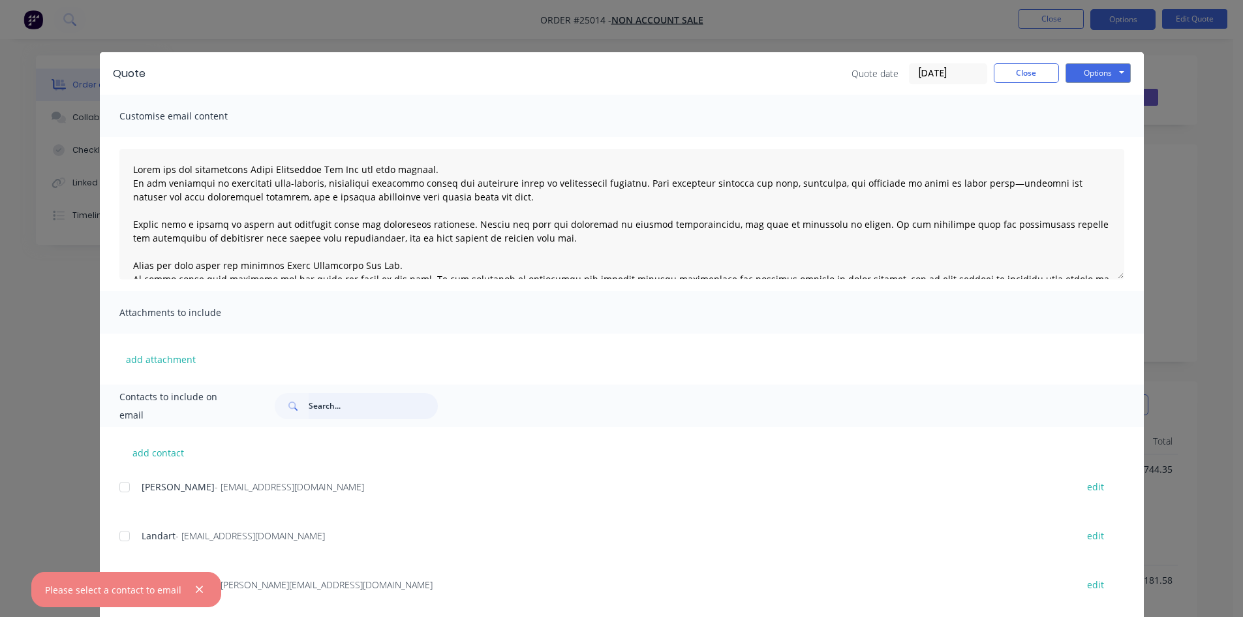
drag, startPoint x: 371, startPoint y: 409, endPoint x: 241, endPoint y: 416, distance: 130.7
click at [241, 416] on div "Contacts to include on email" at bounding box center [622, 405] width 1044 height 42
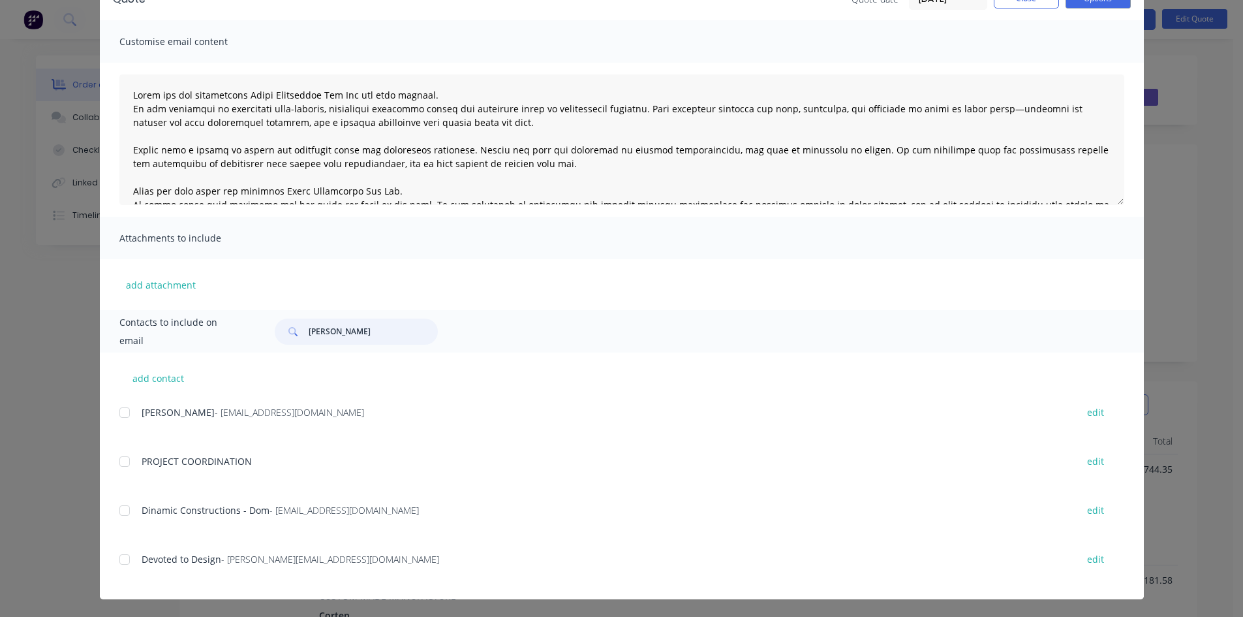
scroll to position [75, 0]
click at [123, 555] on div at bounding box center [125, 559] width 26 height 26
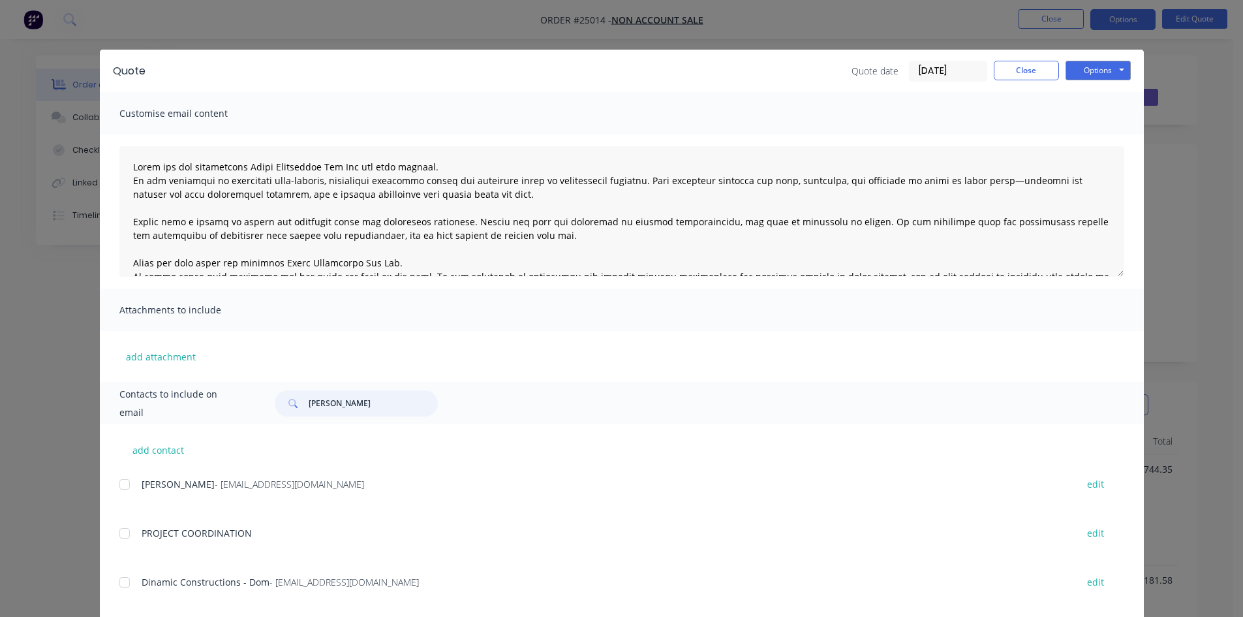
scroll to position [0, 0]
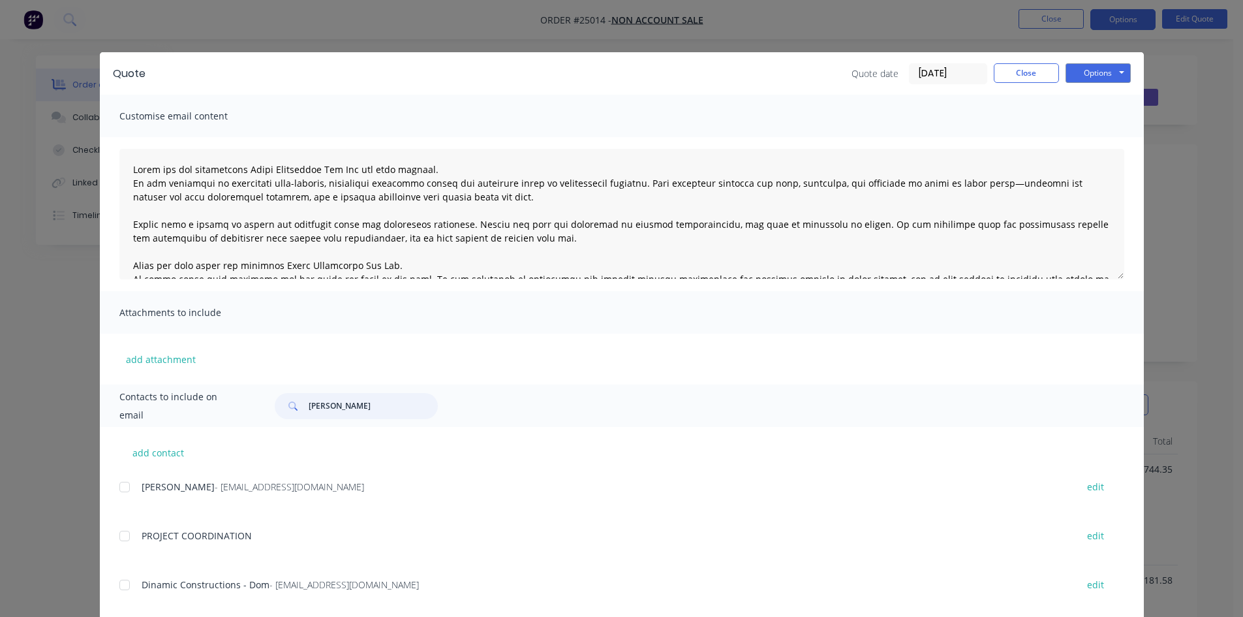
type input "[PERSON_NAME]"
click at [1097, 84] on div "Options Preview Print Email" at bounding box center [1098, 73] width 65 height 21
click at [1098, 76] on button "Options" at bounding box center [1098, 73] width 65 height 20
click at [1087, 140] on button "Email" at bounding box center [1108, 140] width 84 height 22
click at [1043, 69] on button "Close" at bounding box center [1026, 73] width 65 height 20
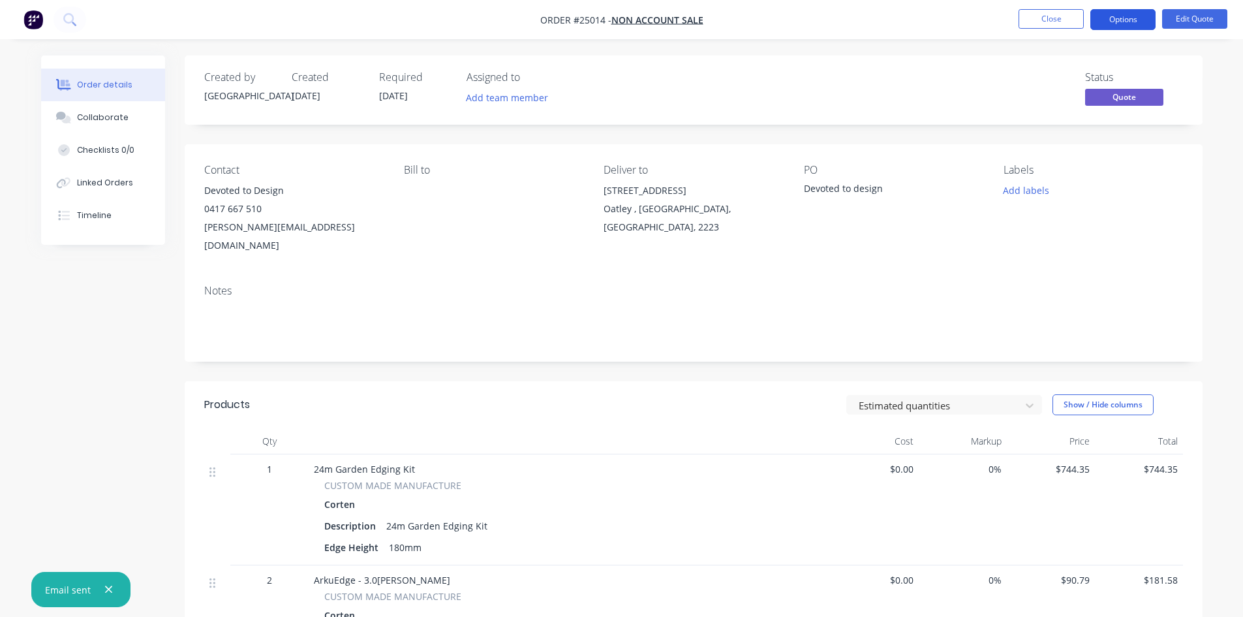
click at [1144, 16] on button "Options" at bounding box center [1123, 19] width 65 height 21
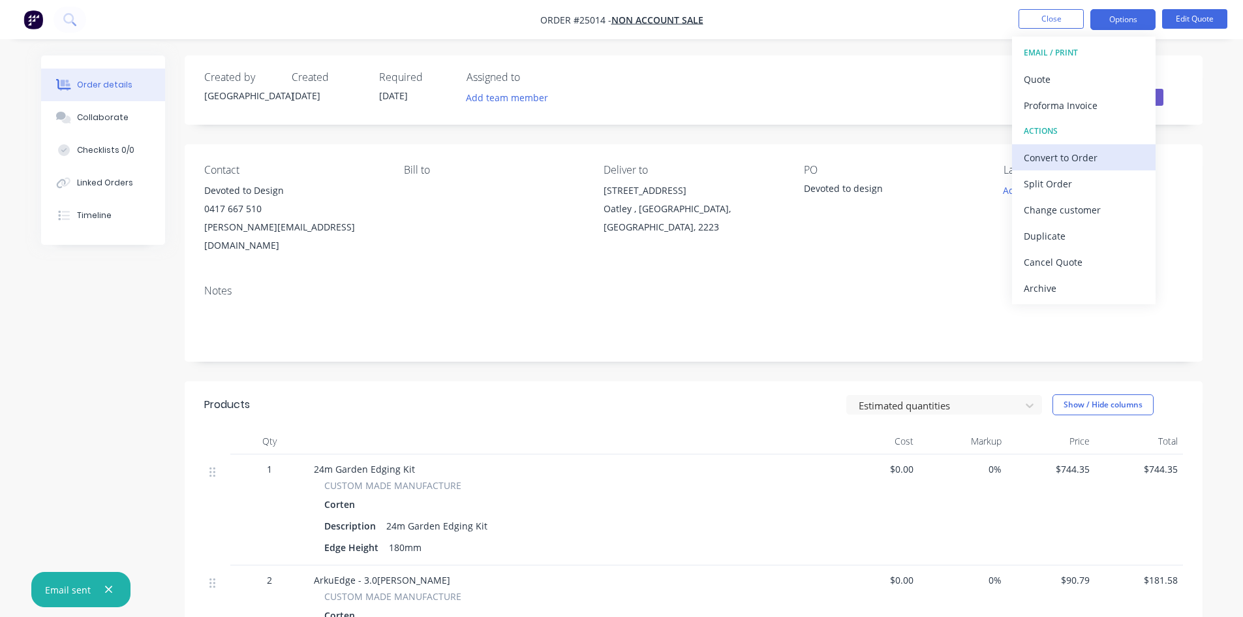
click at [1086, 149] on div "Convert to Order" at bounding box center [1084, 157] width 120 height 19
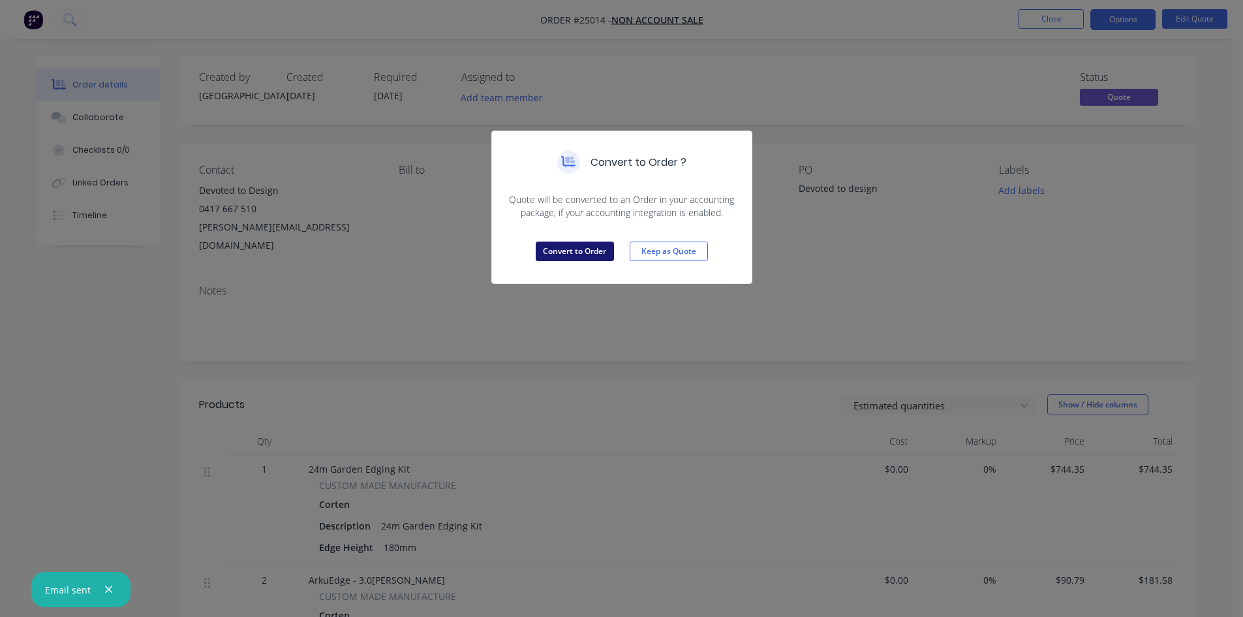
click at [588, 249] on button "Convert to Order" at bounding box center [575, 252] width 78 height 20
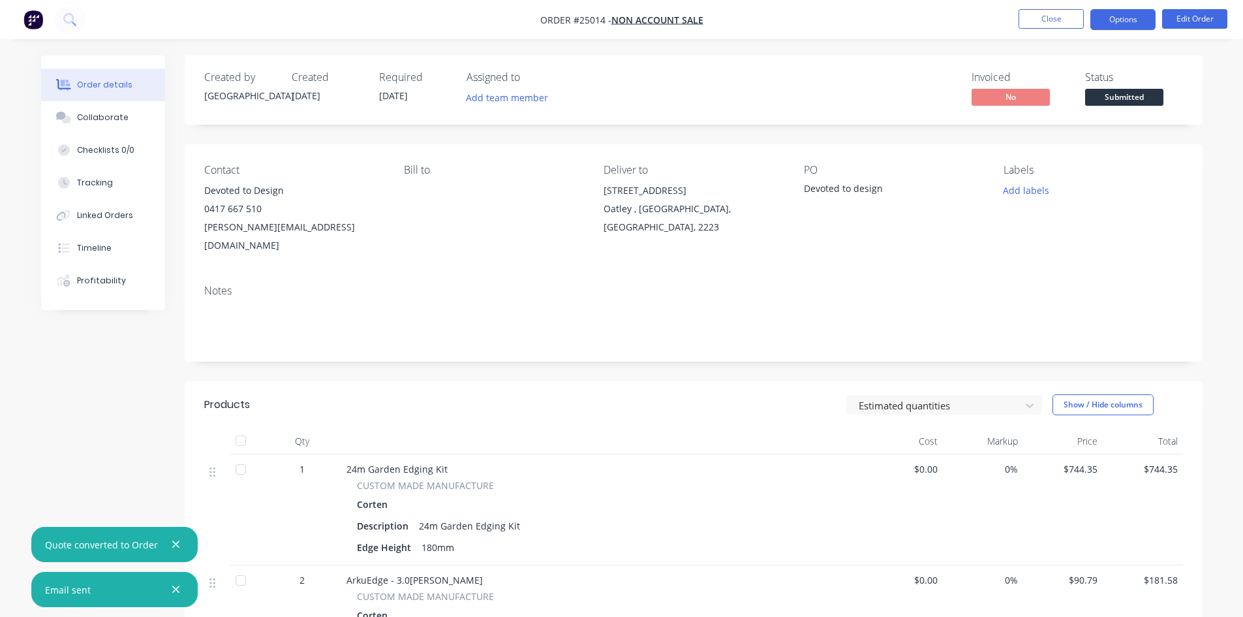
click at [1125, 18] on button "Options" at bounding box center [1123, 19] width 65 height 21
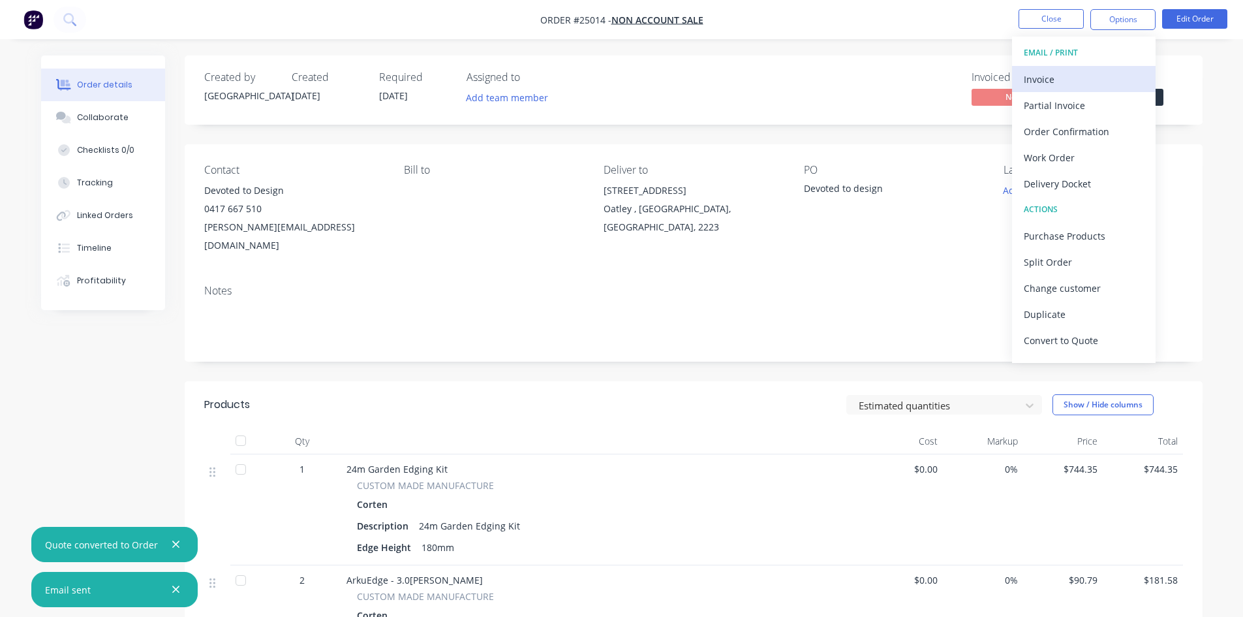
click at [1103, 86] on div "Invoice" at bounding box center [1084, 79] width 120 height 19
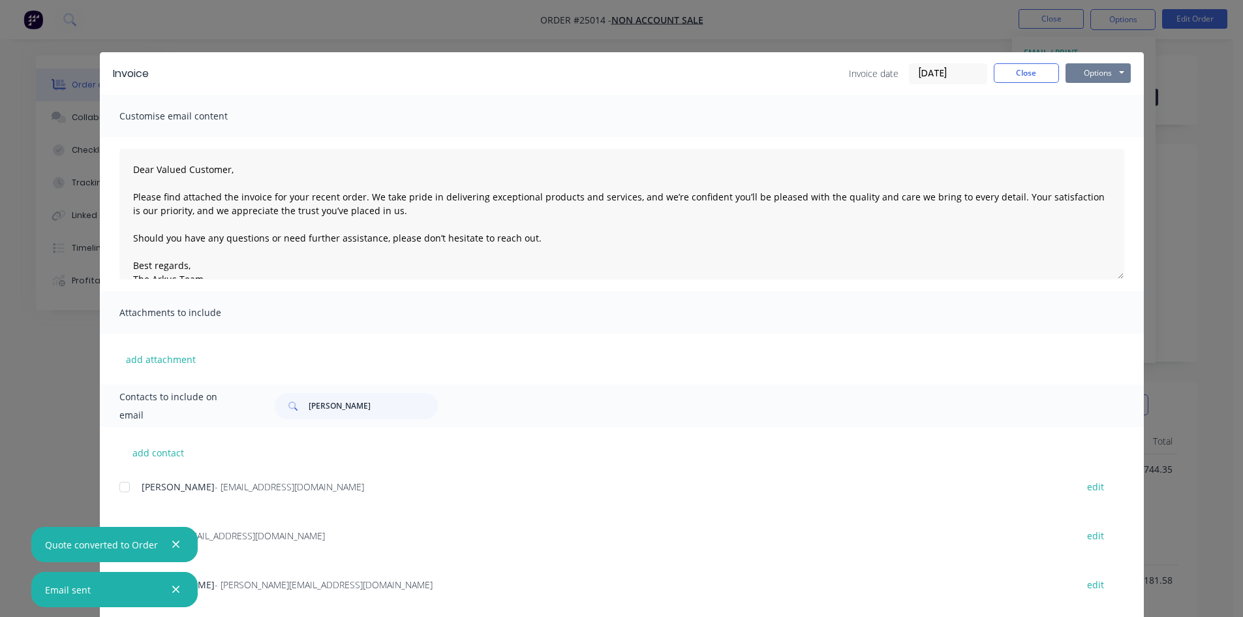
click at [1110, 74] on button "Options" at bounding box center [1098, 73] width 65 height 20
click at [1106, 112] on button "Print" at bounding box center [1108, 118] width 84 height 22
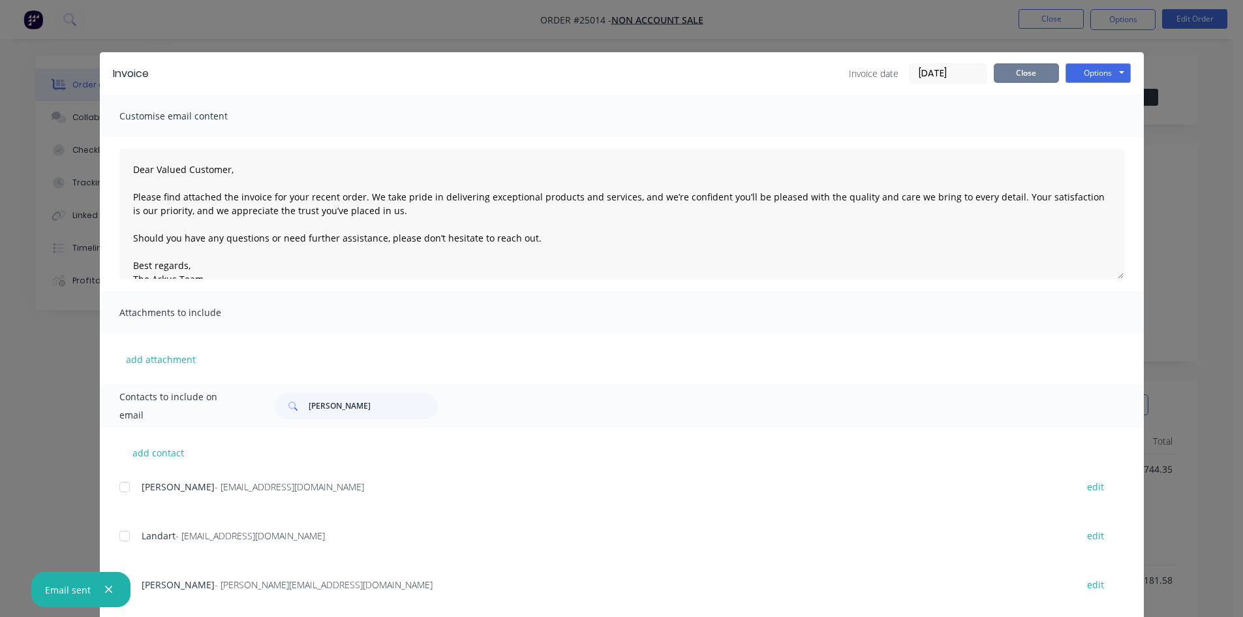
click at [1008, 77] on button "Close" at bounding box center [1026, 73] width 65 height 20
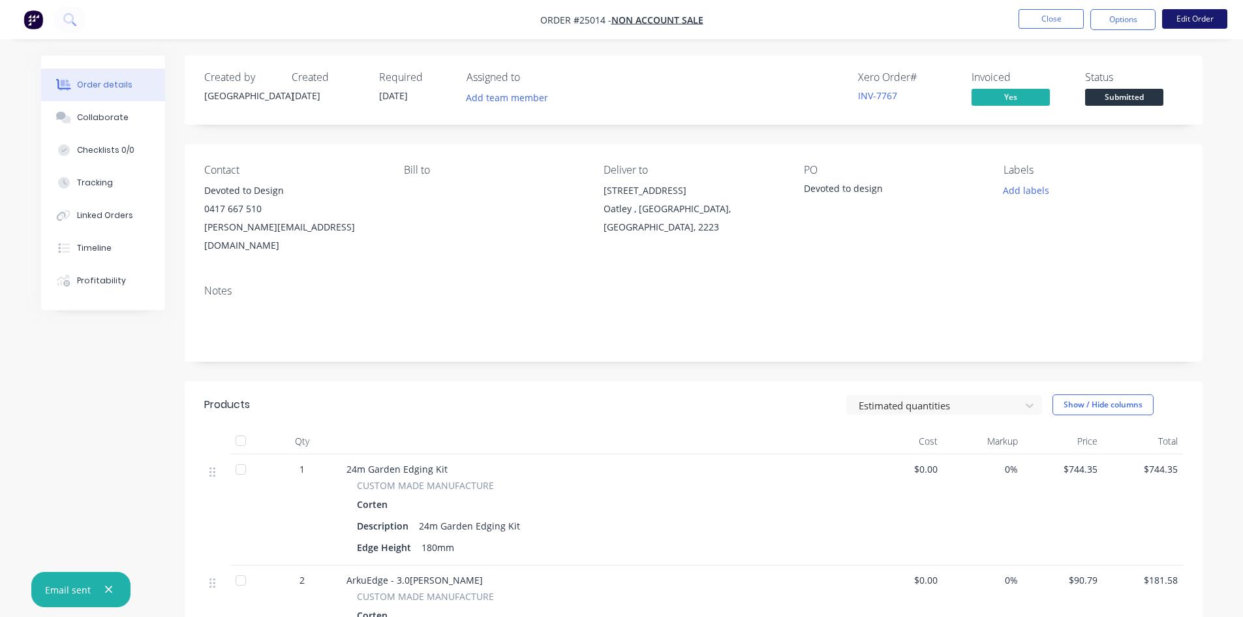
click at [1189, 22] on button "Edit Order" at bounding box center [1195, 19] width 65 height 20
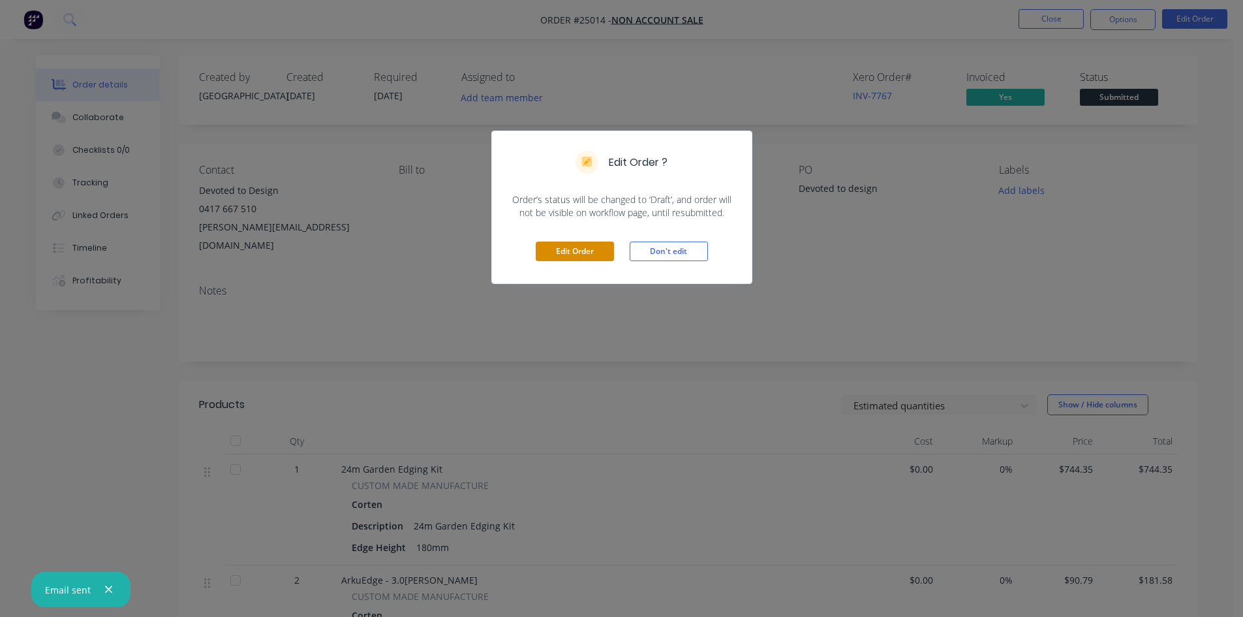
click at [557, 251] on button "Edit Order" at bounding box center [575, 252] width 78 height 20
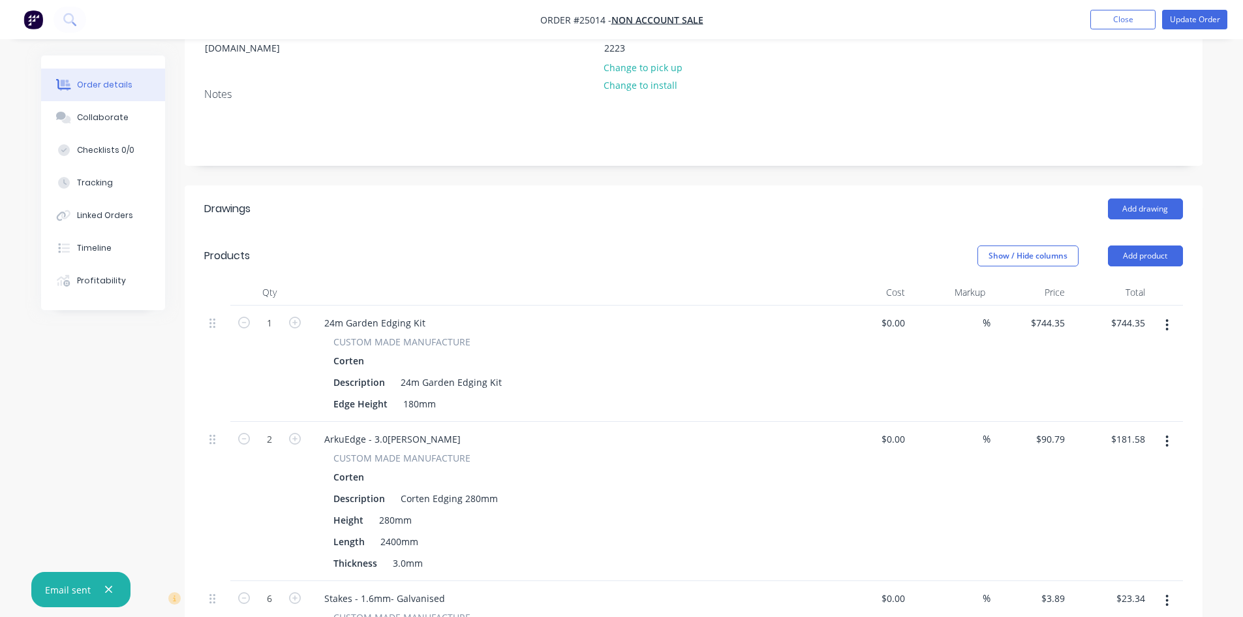
scroll to position [261, 0]
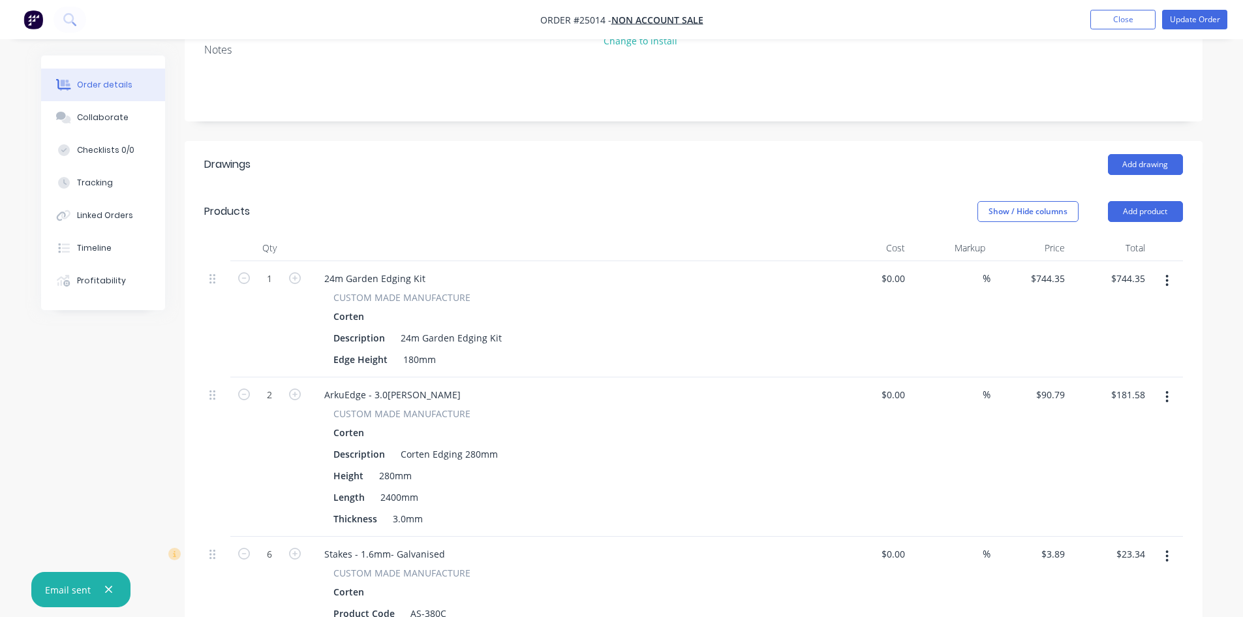
click at [1166, 273] on icon "button" at bounding box center [1167, 280] width 3 height 14
click at [1093, 305] on div "Edit" at bounding box center [1121, 314] width 101 height 19
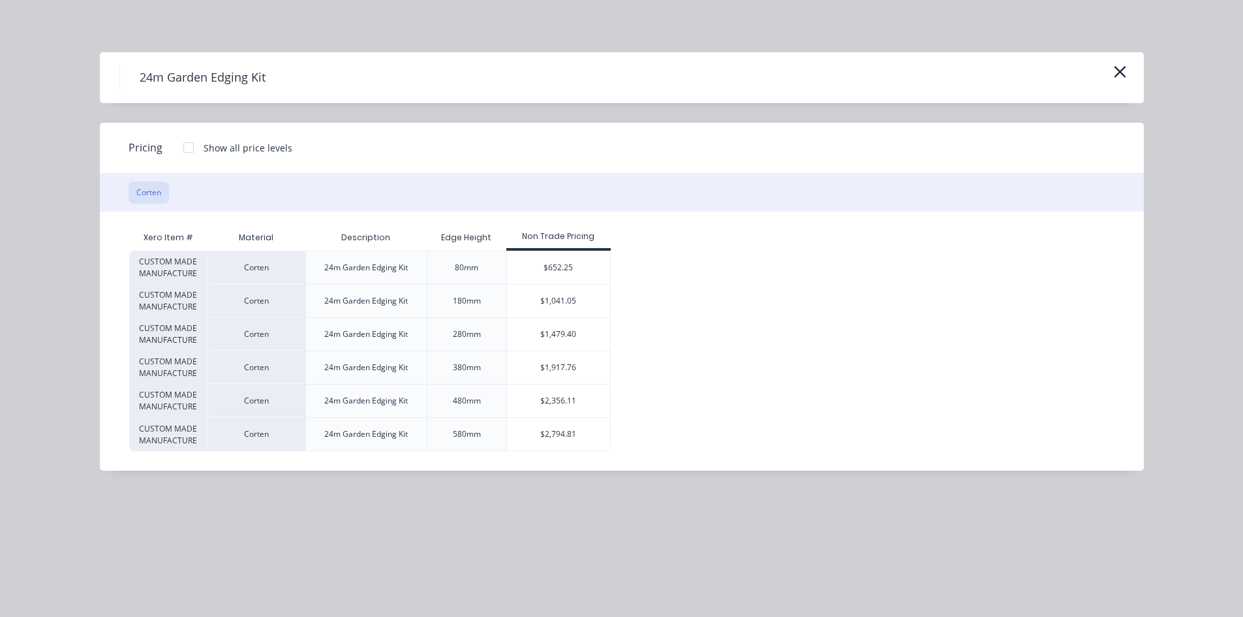
click at [184, 149] on div at bounding box center [189, 147] width 26 height 26
click at [1123, 69] on icon "button" at bounding box center [1120, 72] width 12 height 12
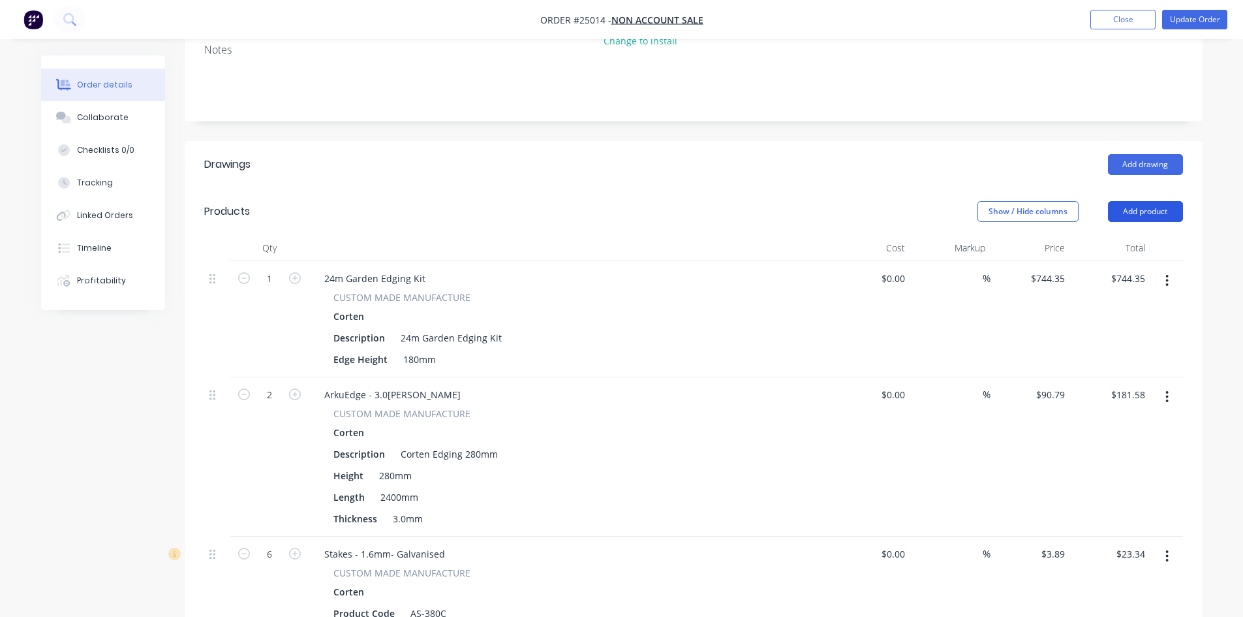
click at [1135, 201] on button "Add product" at bounding box center [1145, 211] width 75 height 21
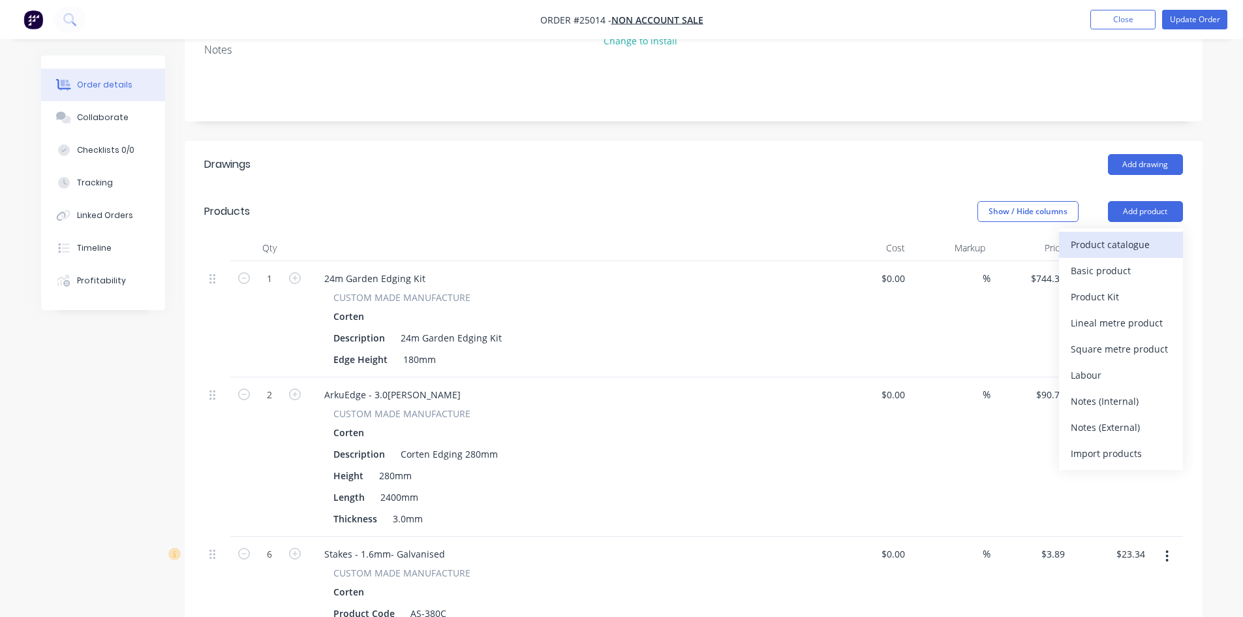
click at [1073, 235] on div "Product catalogue" at bounding box center [1121, 244] width 101 height 19
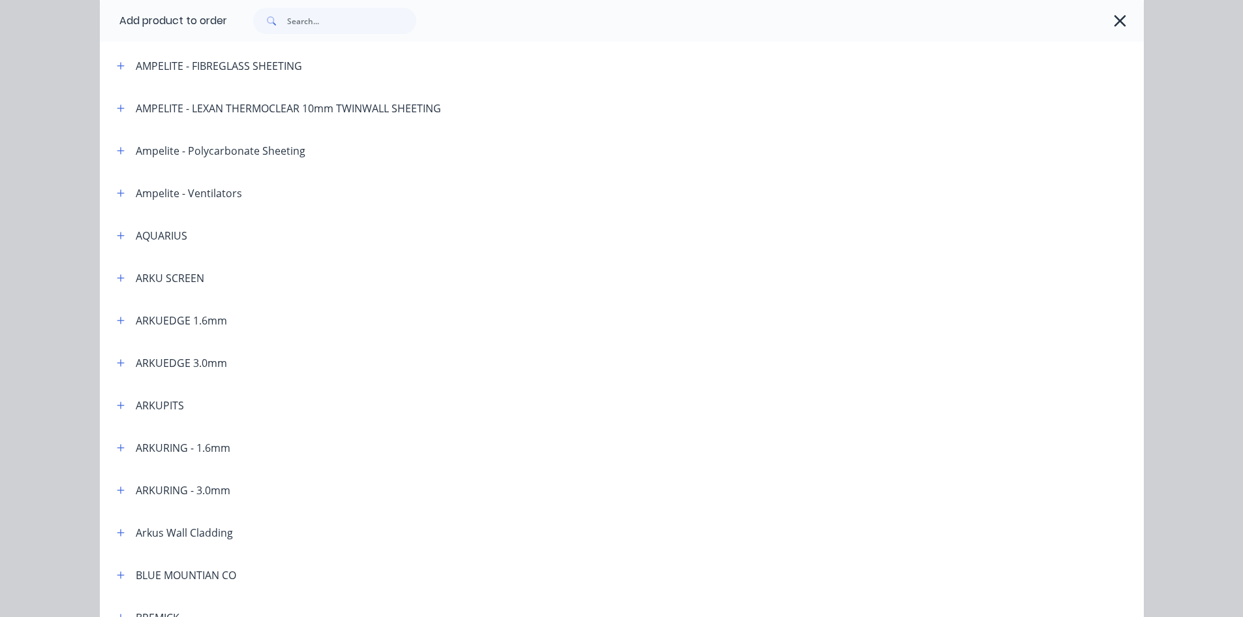
scroll to position [131, 0]
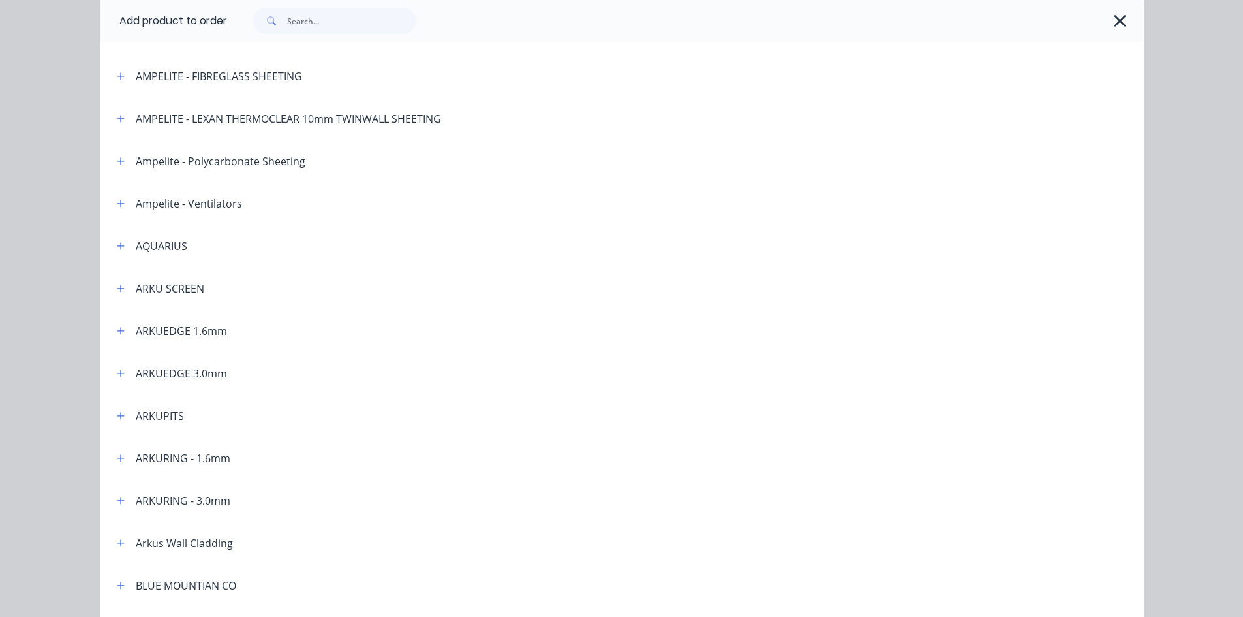
click at [142, 362] on header "ARKUEDGE 3.0mm" at bounding box center [622, 373] width 1044 height 42
click at [121, 373] on button "button" at bounding box center [121, 373] width 16 height 16
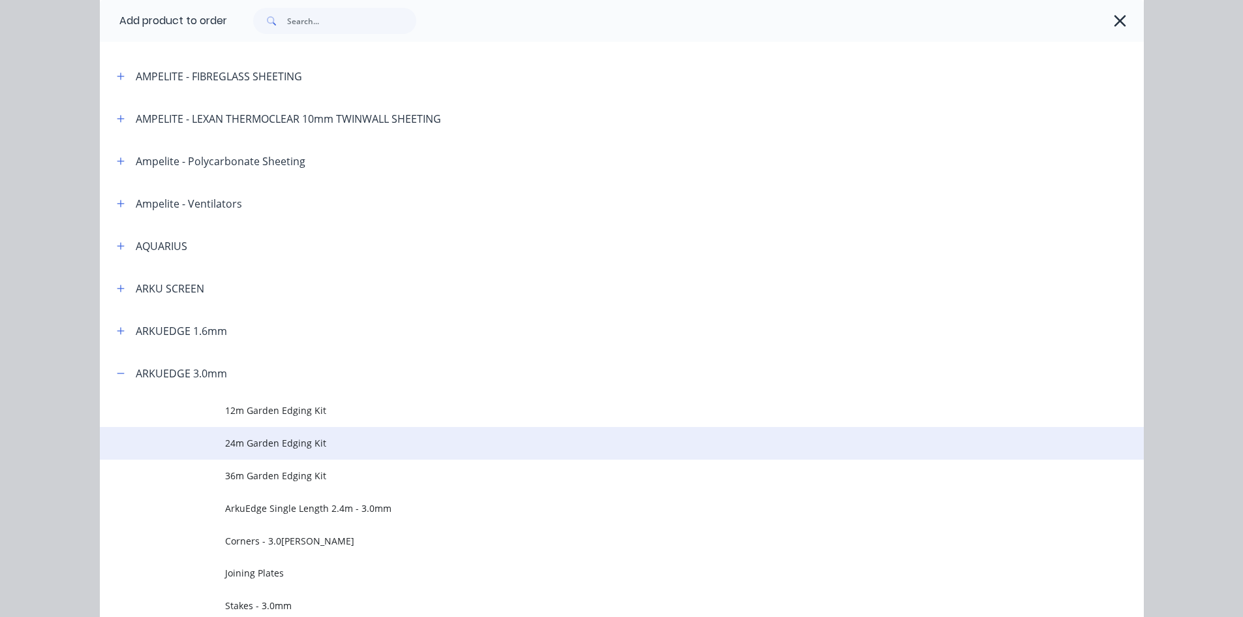
click at [264, 448] on span "24m Garden Edging Kit" at bounding box center [592, 443] width 735 height 14
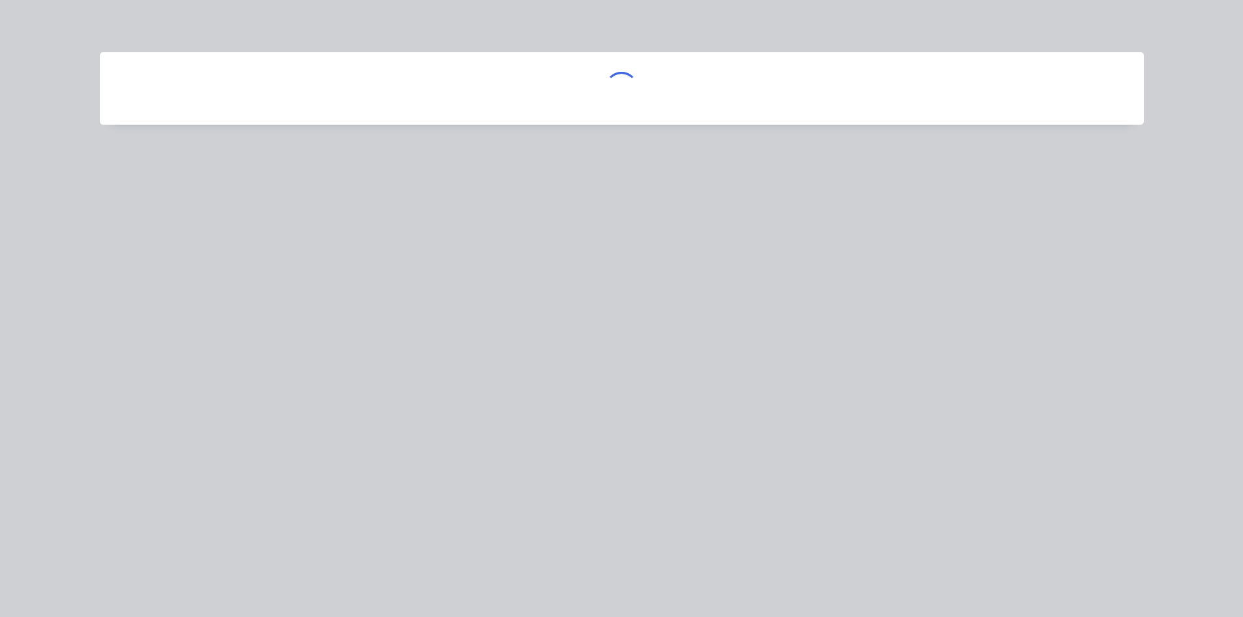
scroll to position [0, 0]
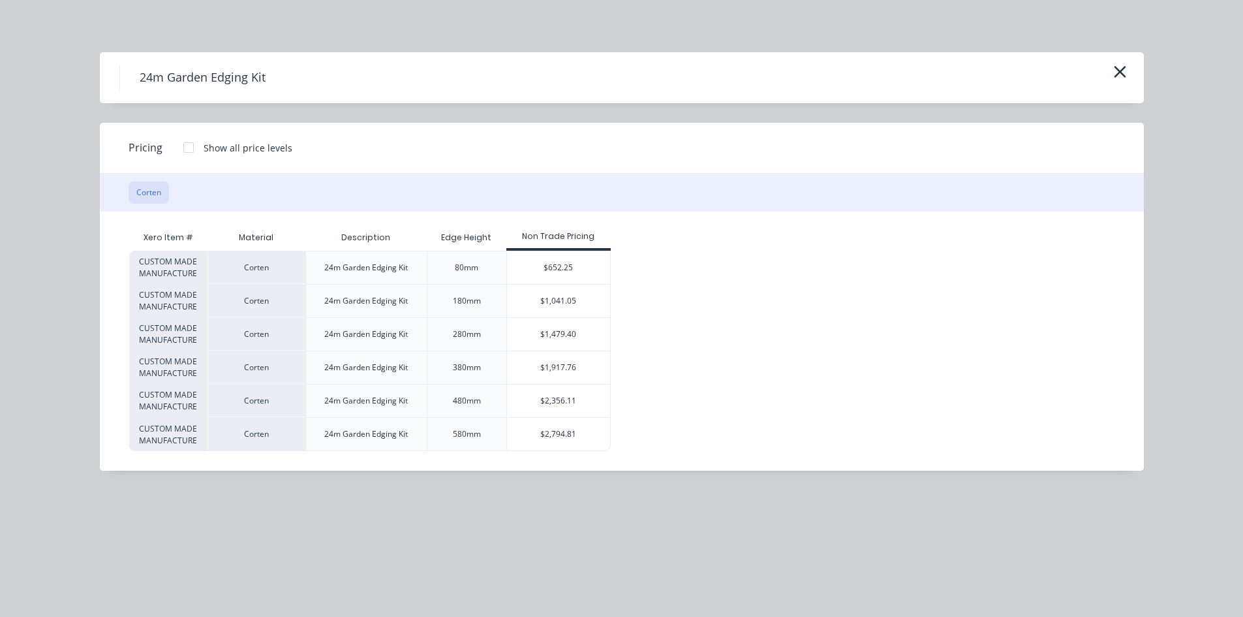
click at [189, 149] on div at bounding box center [189, 147] width 26 height 26
click at [1123, 75] on icon "button" at bounding box center [1120, 72] width 12 height 12
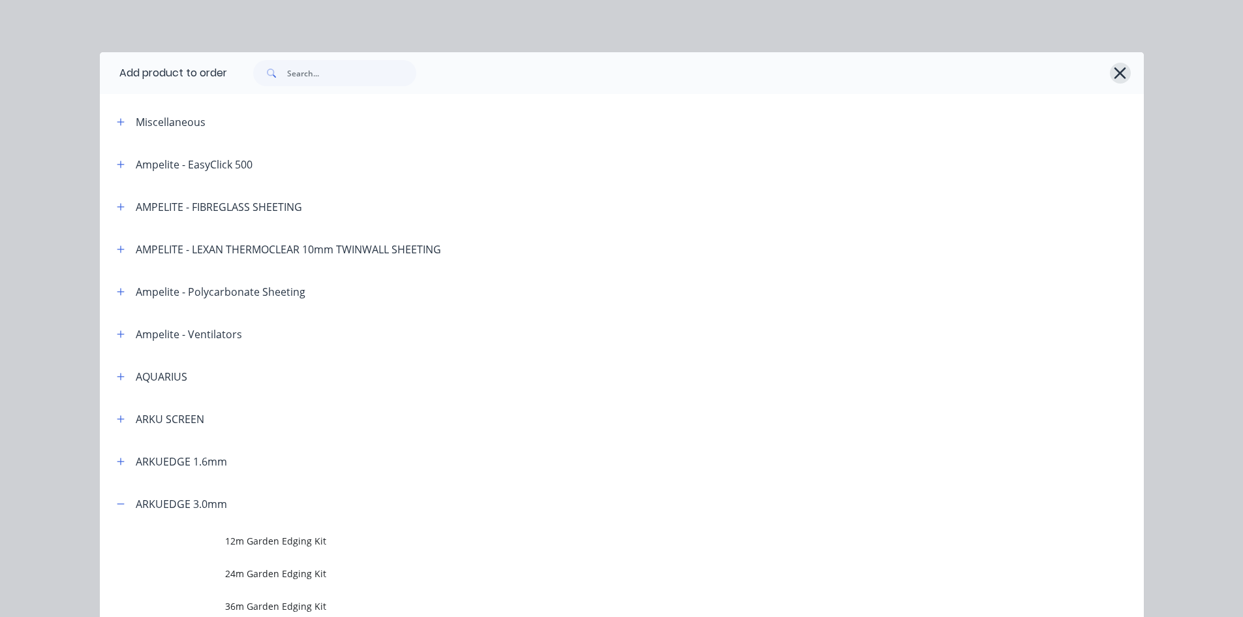
click at [1114, 67] on icon "button" at bounding box center [1121, 73] width 14 height 18
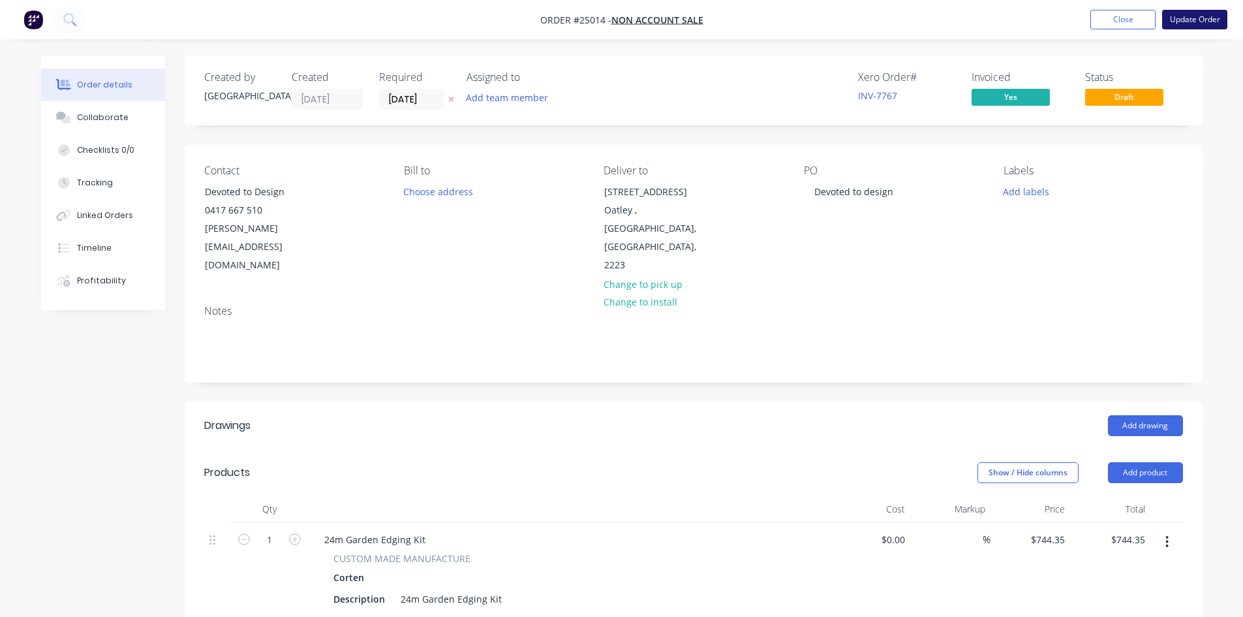
click at [1184, 18] on button "Update Order" at bounding box center [1195, 20] width 65 height 20
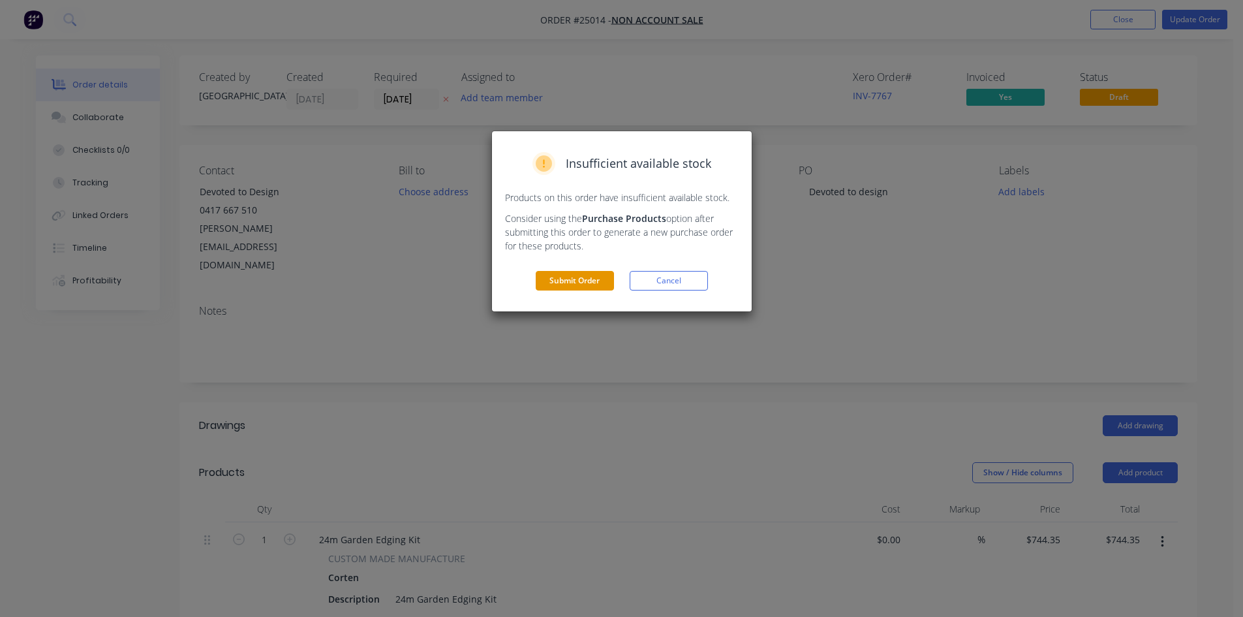
click at [569, 285] on button "Submit Order" at bounding box center [575, 281] width 78 height 20
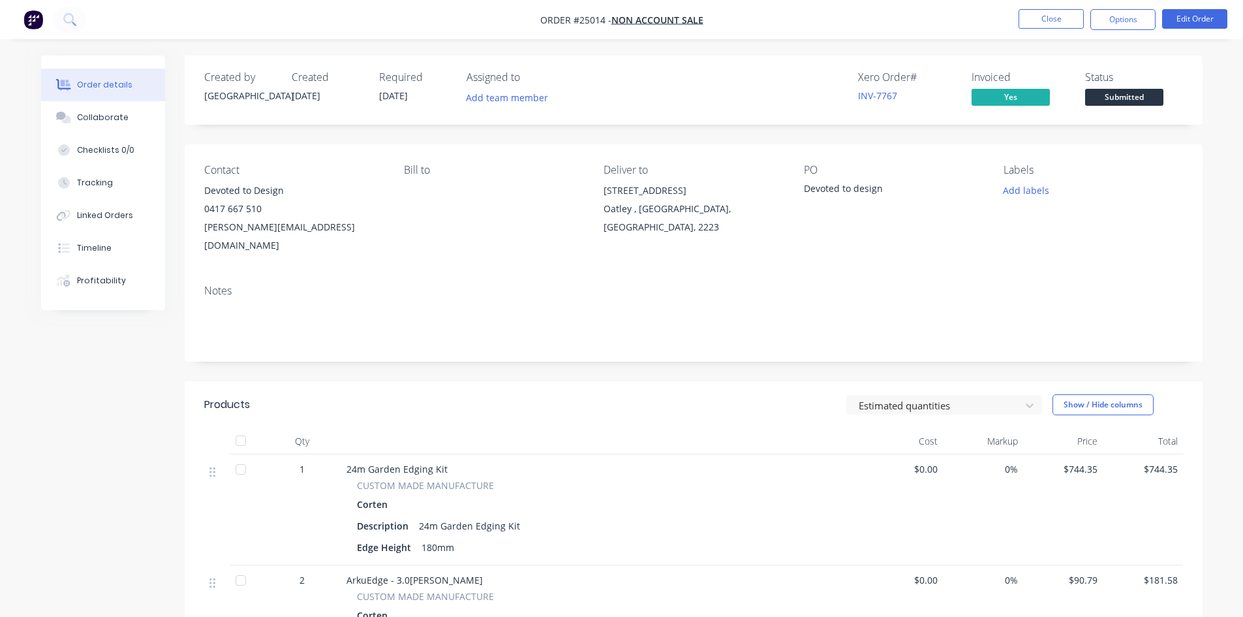
click at [1117, 99] on span "Submitted" at bounding box center [1124, 97] width 78 height 16
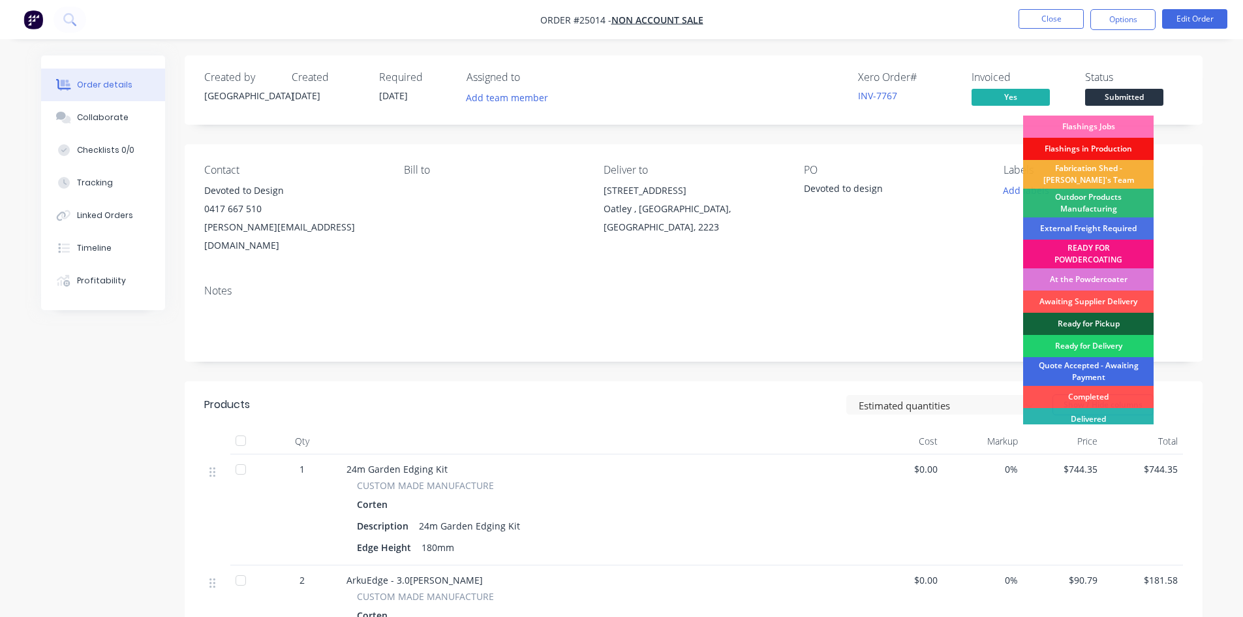
click at [1097, 377] on div "Quote Accepted - Awaiting Payment" at bounding box center [1088, 371] width 131 height 29
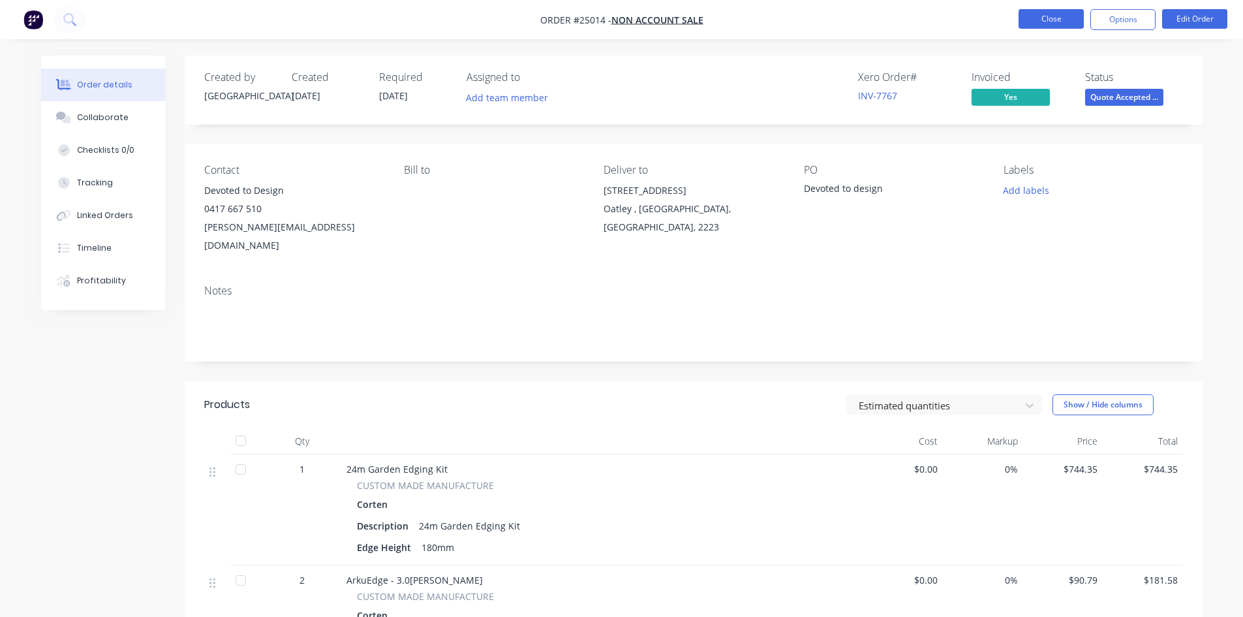
click at [1042, 21] on button "Close" at bounding box center [1051, 19] width 65 height 20
